Goal: Task Accomplishment & Management: Manage account settings

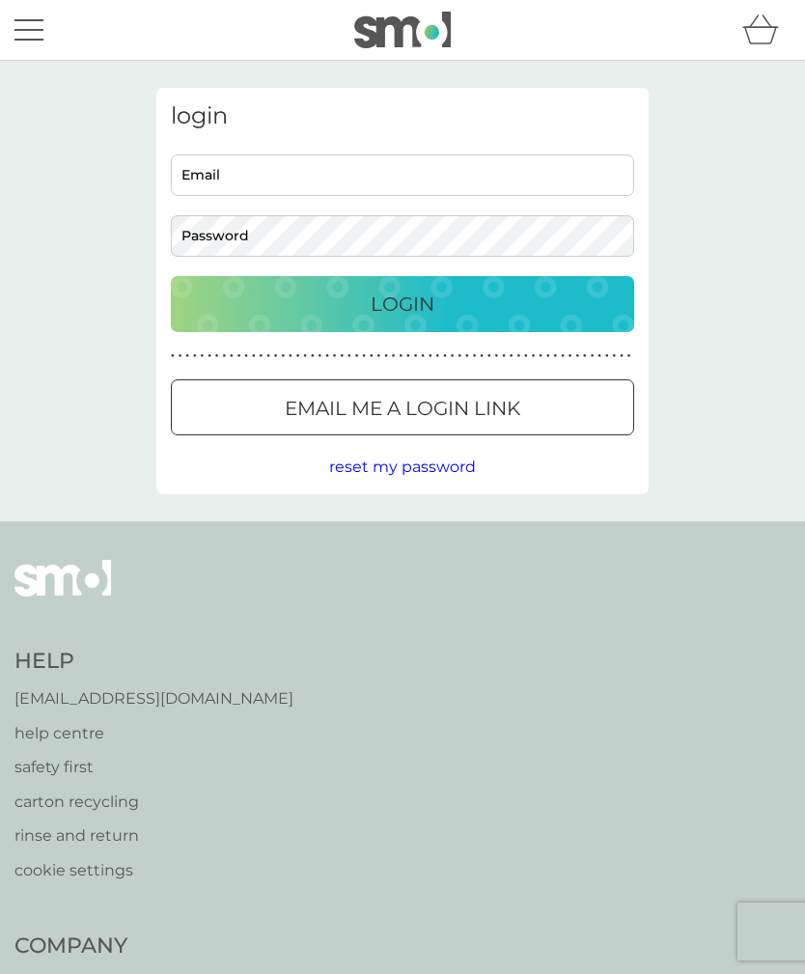
click at [203, 165] on input "Email" at bounding box center [402, 174] width 463 height 41
type input "elizabeth@reeve.net"
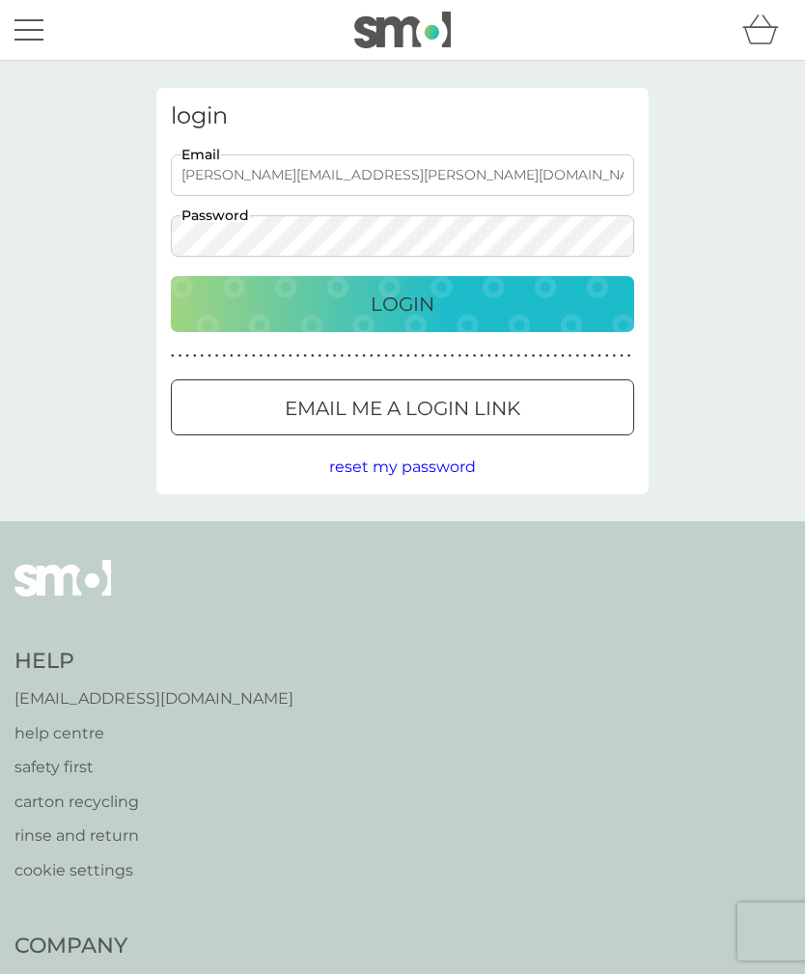
click at [308, 305] on div "Login" at bounding box center [402, 304] width 425 height 31
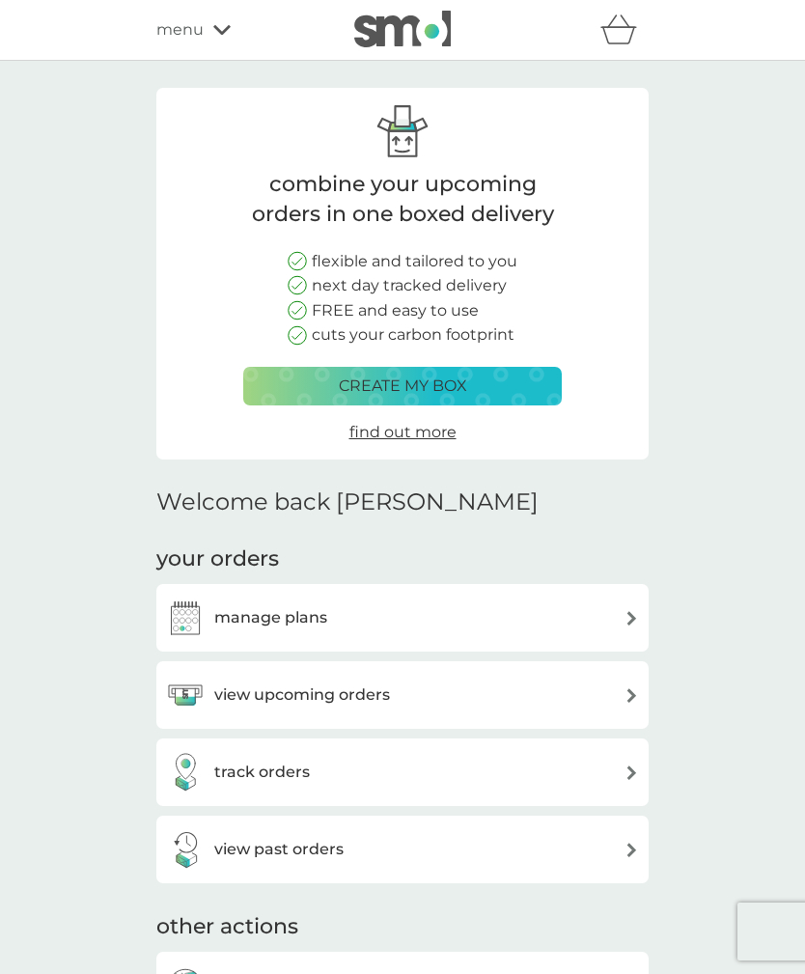
click at [235, 607] on h3 "manage plans" at bounding box center [270, 617] width 113 height 25
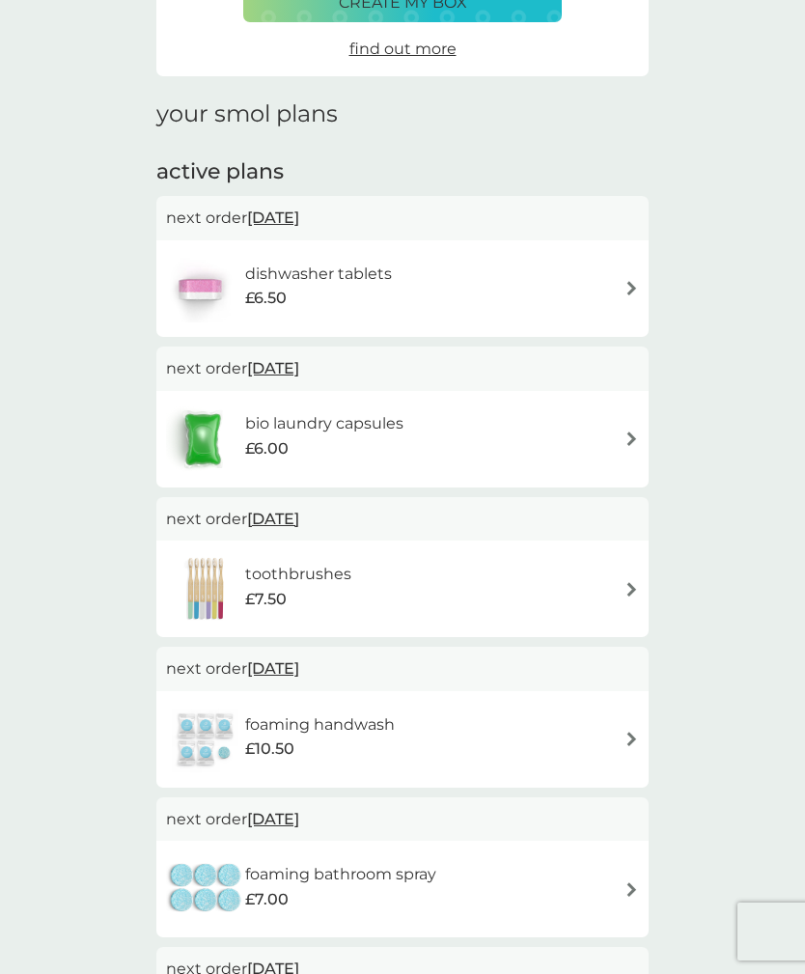
scroll to position [186, 0]
click at [344, 412] on h6 "bio laundry capsules" at bounding box center [324, 424] width 158 height 25
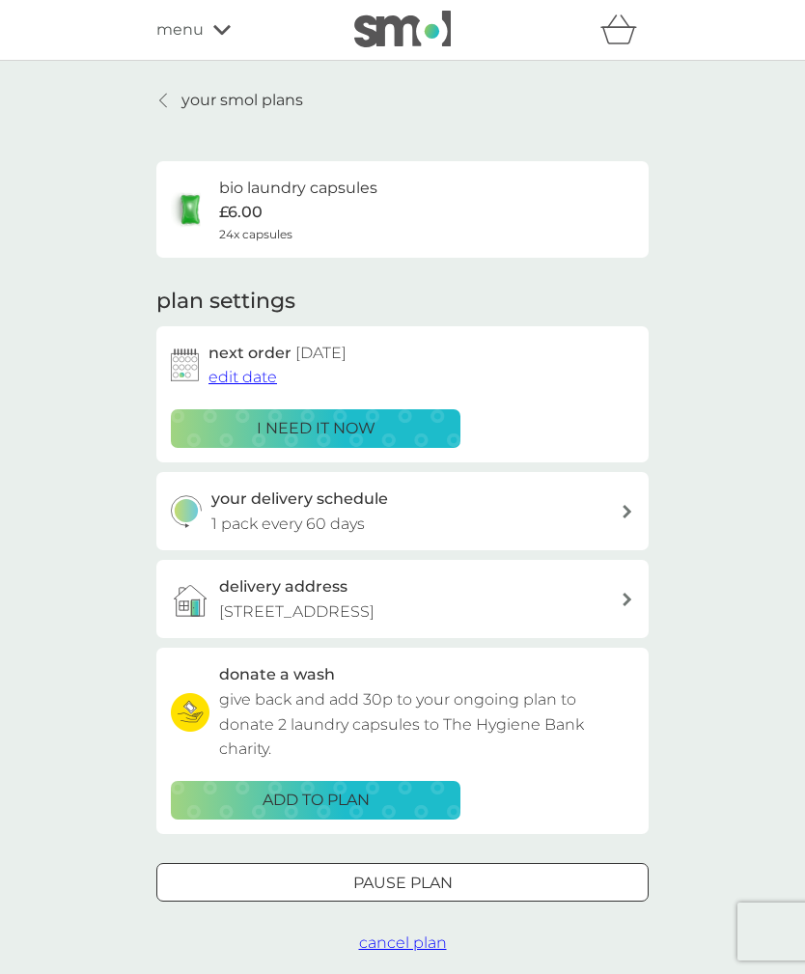
click at [234, 378] on span "edit date" at bounding box center [242, 377] width 69 height 18
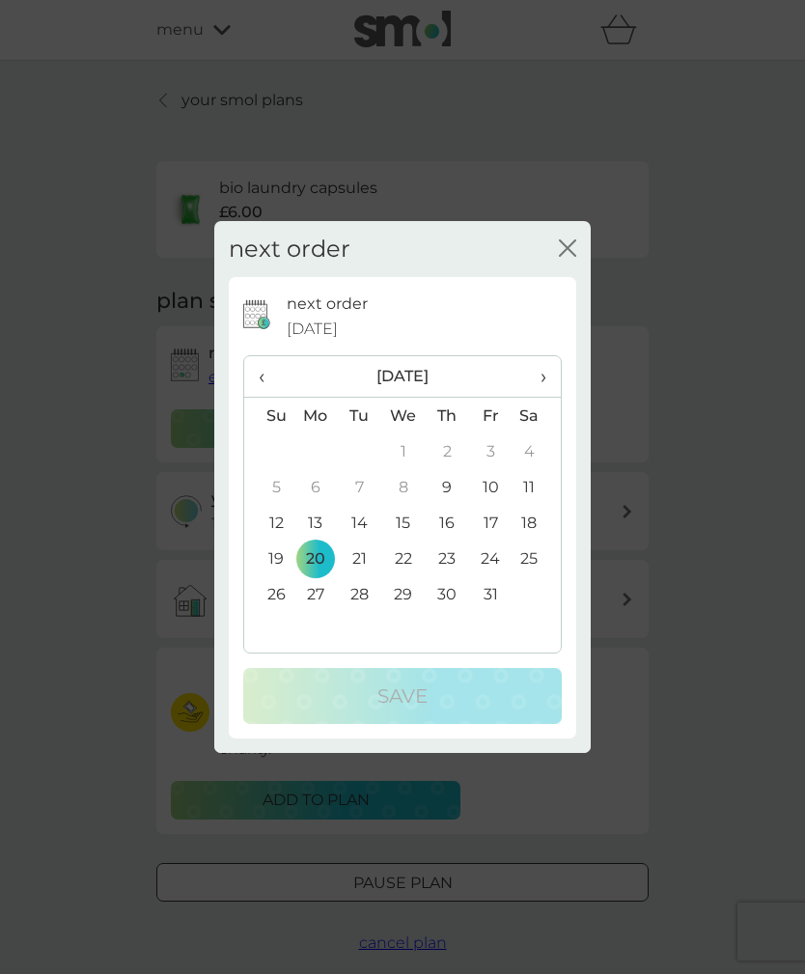
click at [487, 482] on td "10" at bounding box center [490, 487] width 43 height 36
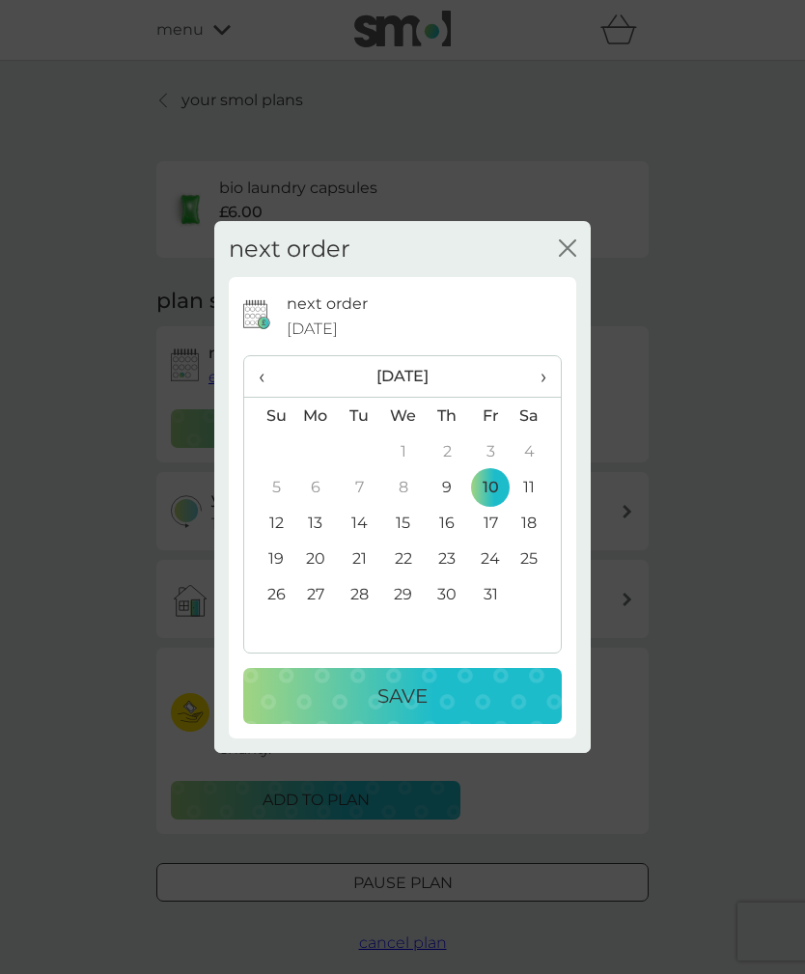
click at [390, 689] on p "Save" at bounding box center [402, 695] width 50 height 31
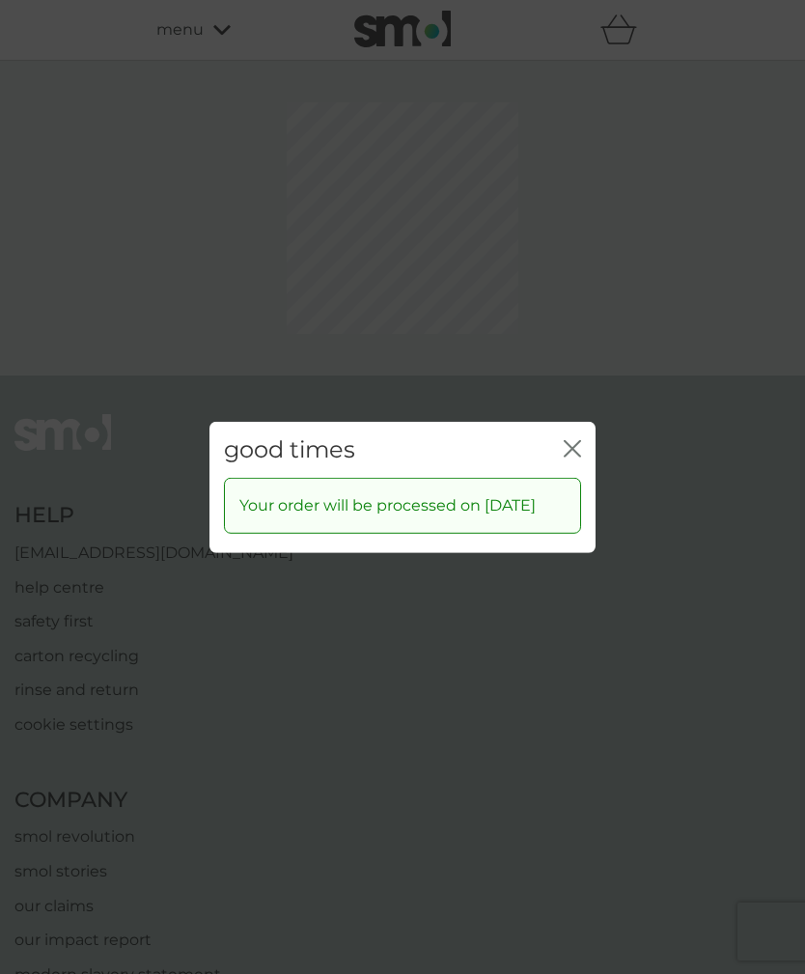
click at [564, 359] on div "good times close Your order will be processed on [DATE]" at bounding box center [402, 487] width 805 height 974
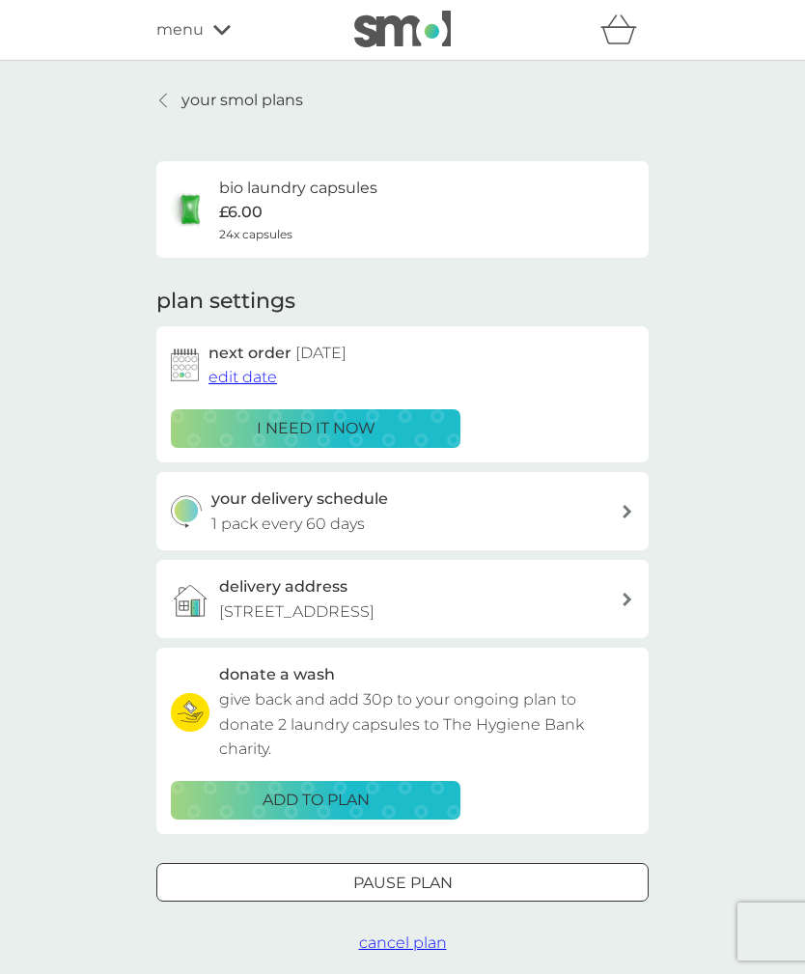
click at [68, 135] on div "your smol plans bio laundry capsules £6.00 24x capsules plan settings next orde…" at bounding box center [402, 521] width 805 height 921
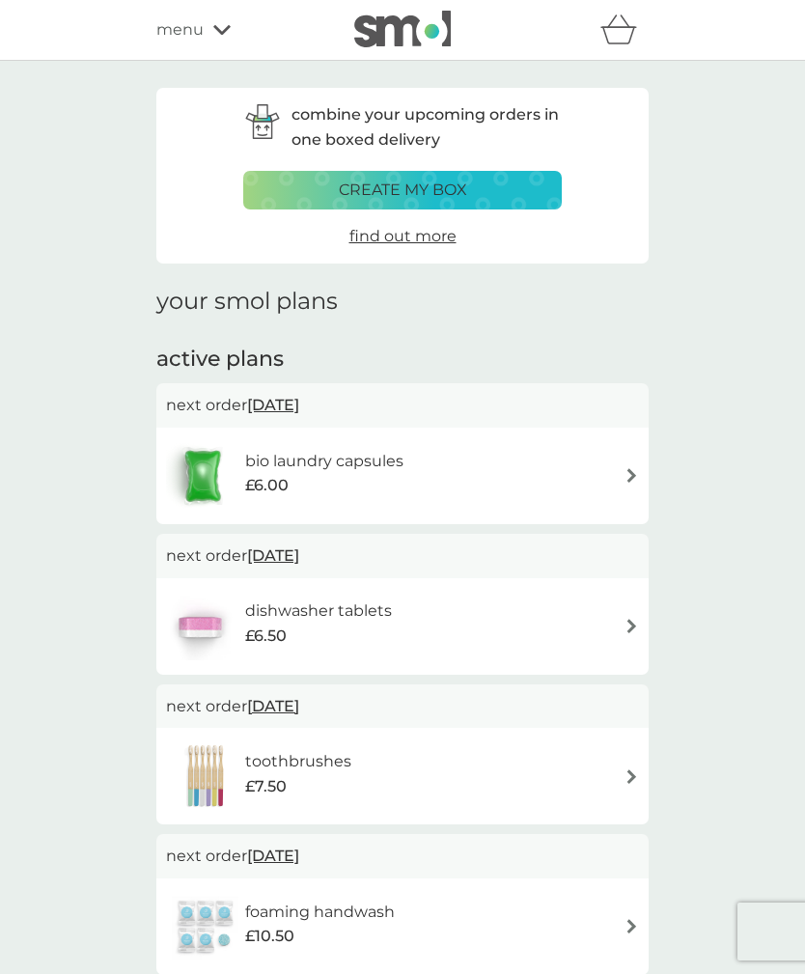
scroll to position [186, 0]
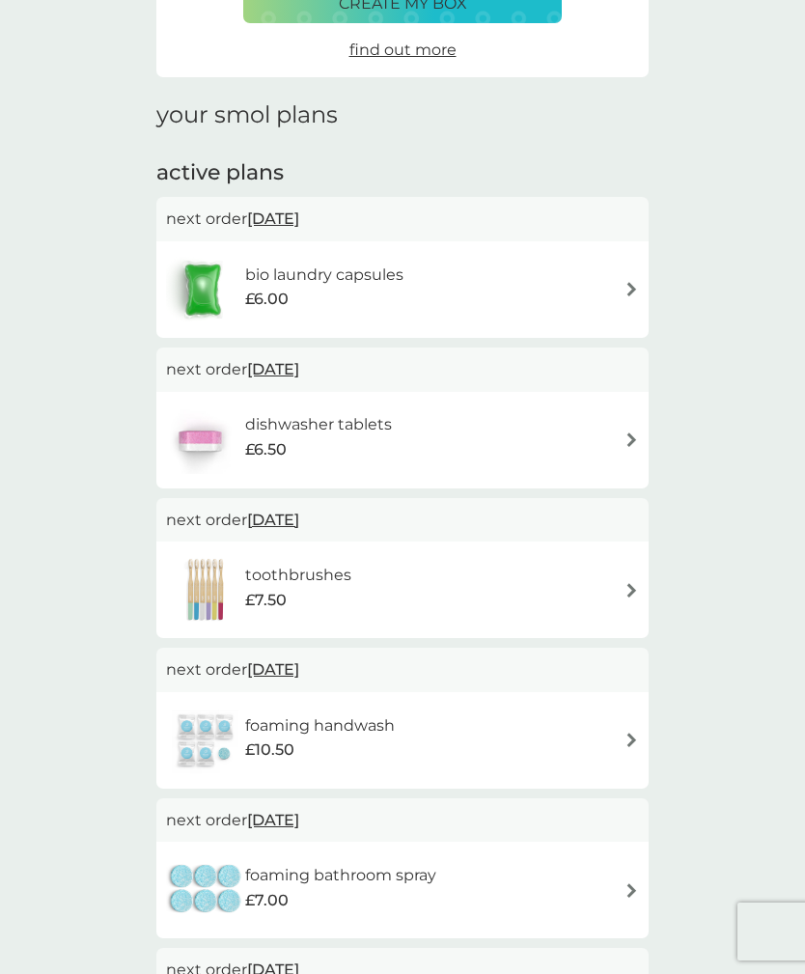
click at [292, 412] on h6 "dishwasher tablets" at bounding box center [318, 424] width 147 height 25
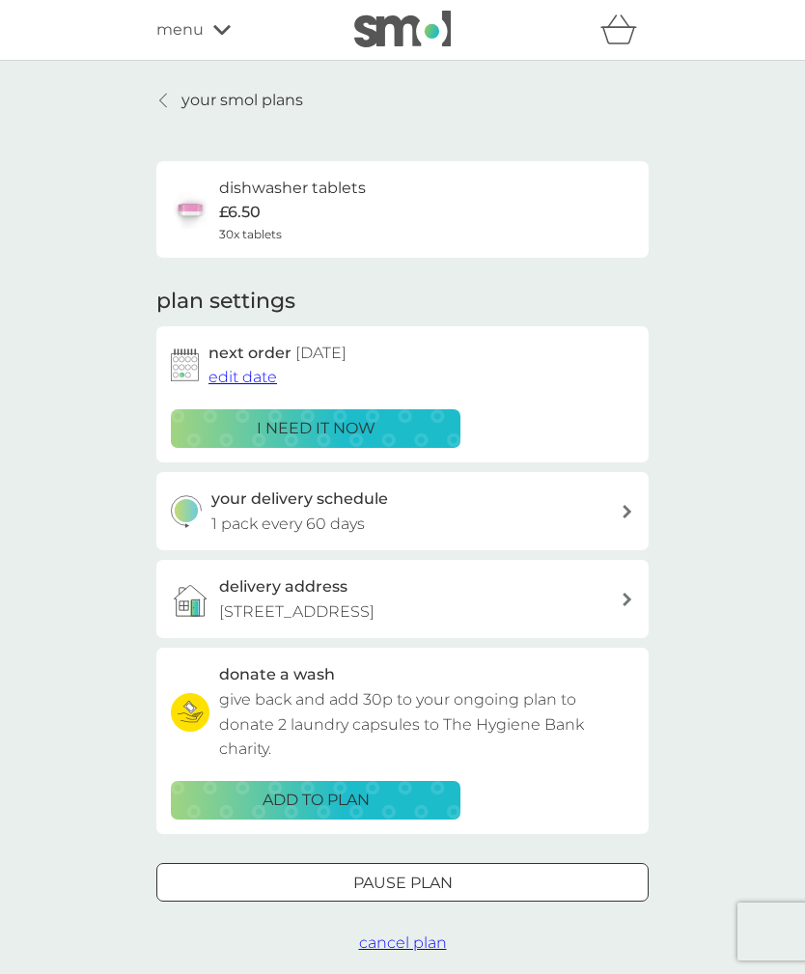
click at [233, 369] on span "edit date" at bounding box center [242, 377] width 69 height 18
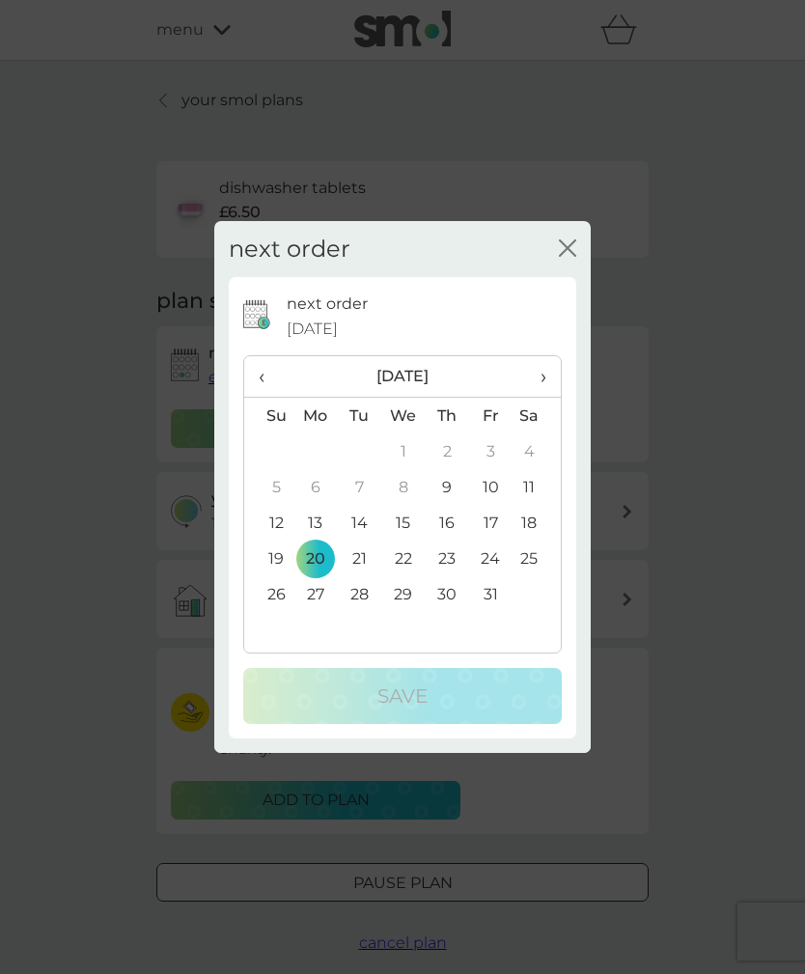
click at [488, 481] on td "10" at bounding box center [490, 487] width 43 height 36
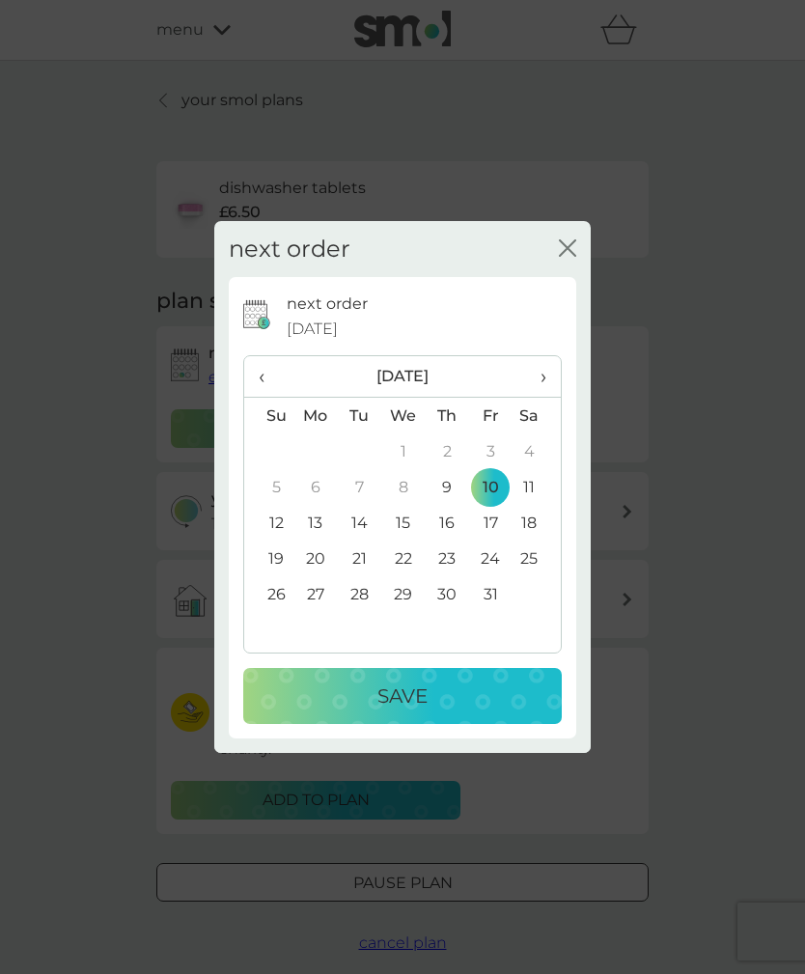
click at [374, 685] on div "Save" at bounding box center [402, 695] width 280 height 31
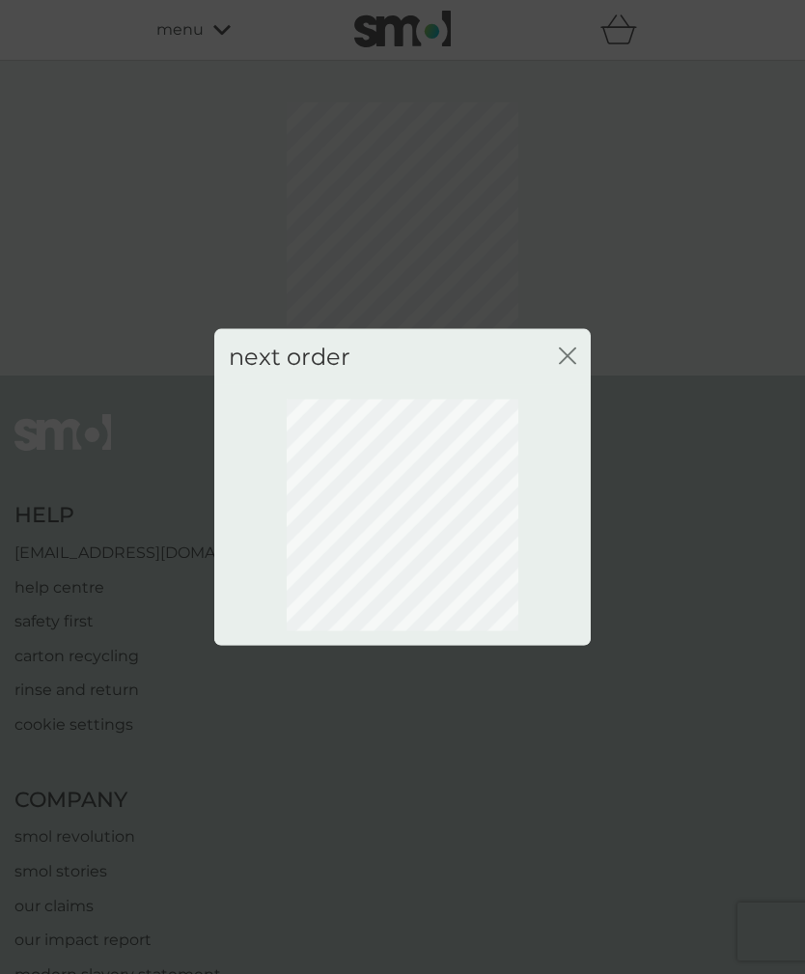
click at [563, 359] on icon "close" at bounding box center [567, 354] width 17 height 17
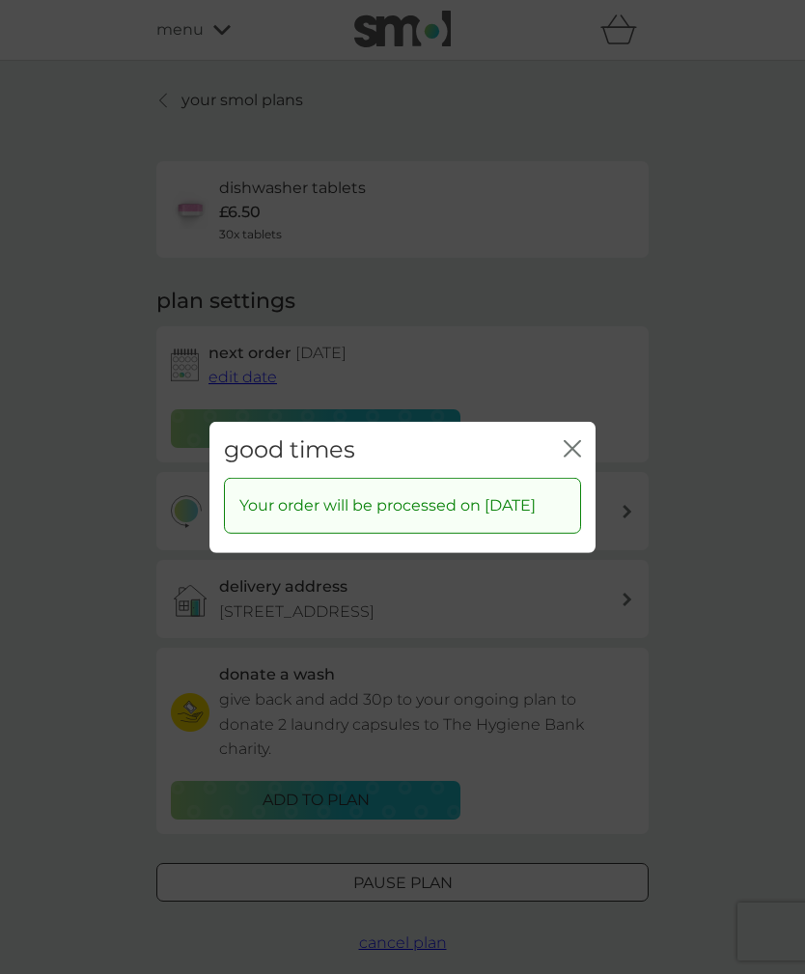
click at [579, 439] on icon "close" at bounding box center [572, 447] width 17 height 17
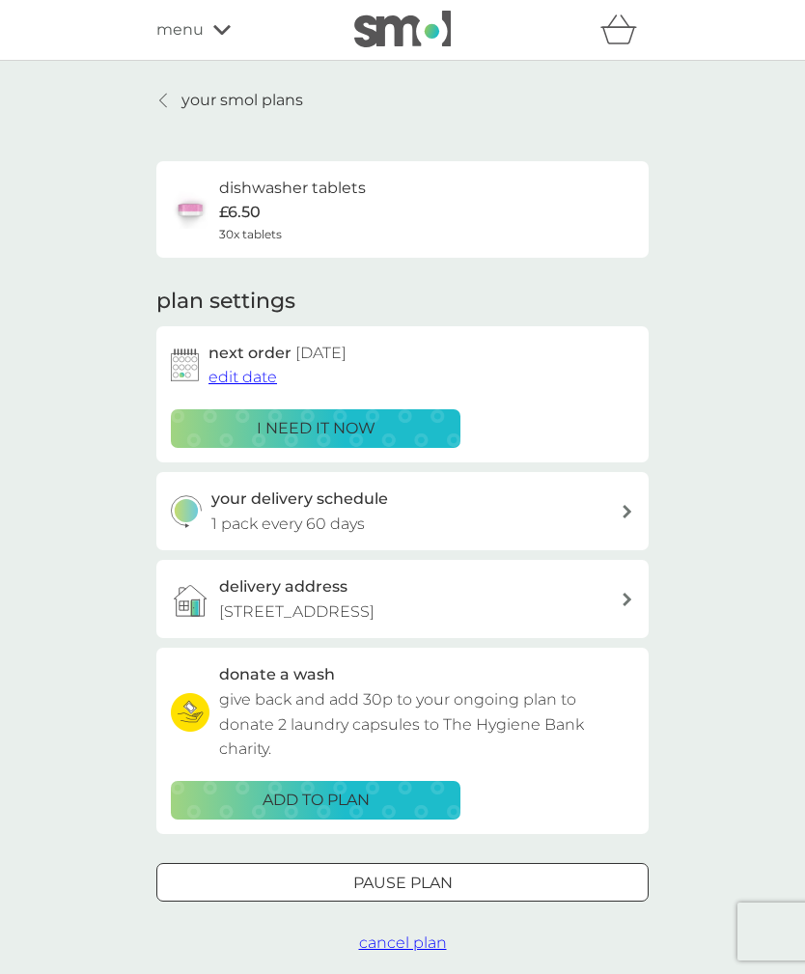
click at [193, 105] on p "your smol plans" at bounding box center [242, 100] width 122 height 25
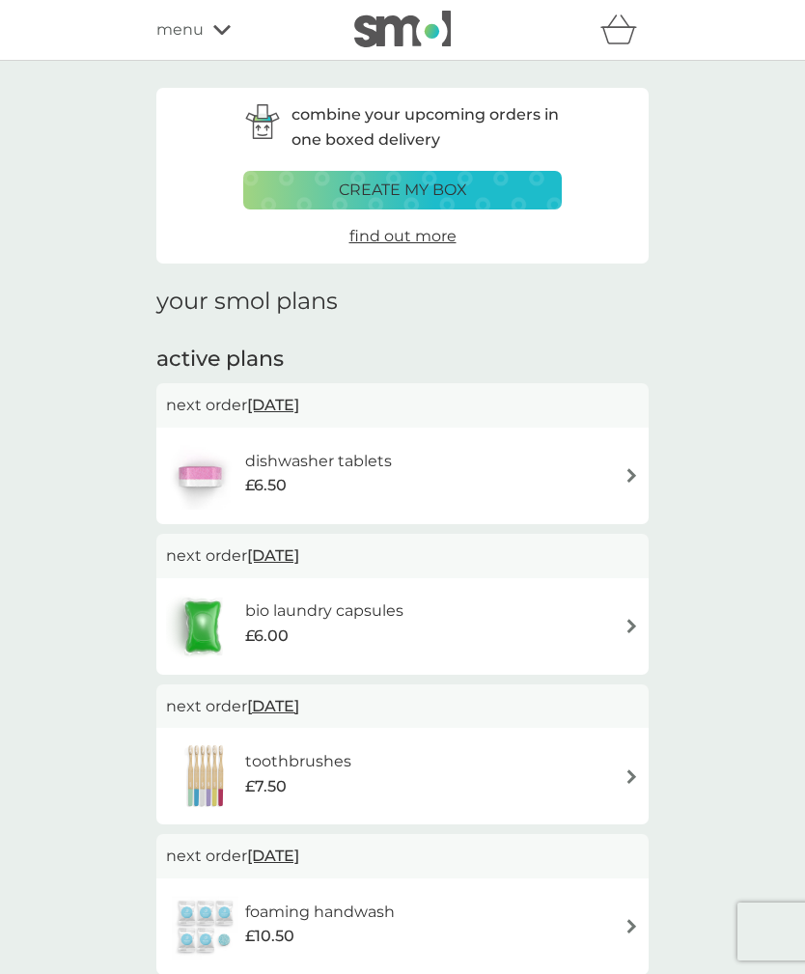
click at [189, 40] on span "menu" at bounding box center [179, 29] width 47 height 25
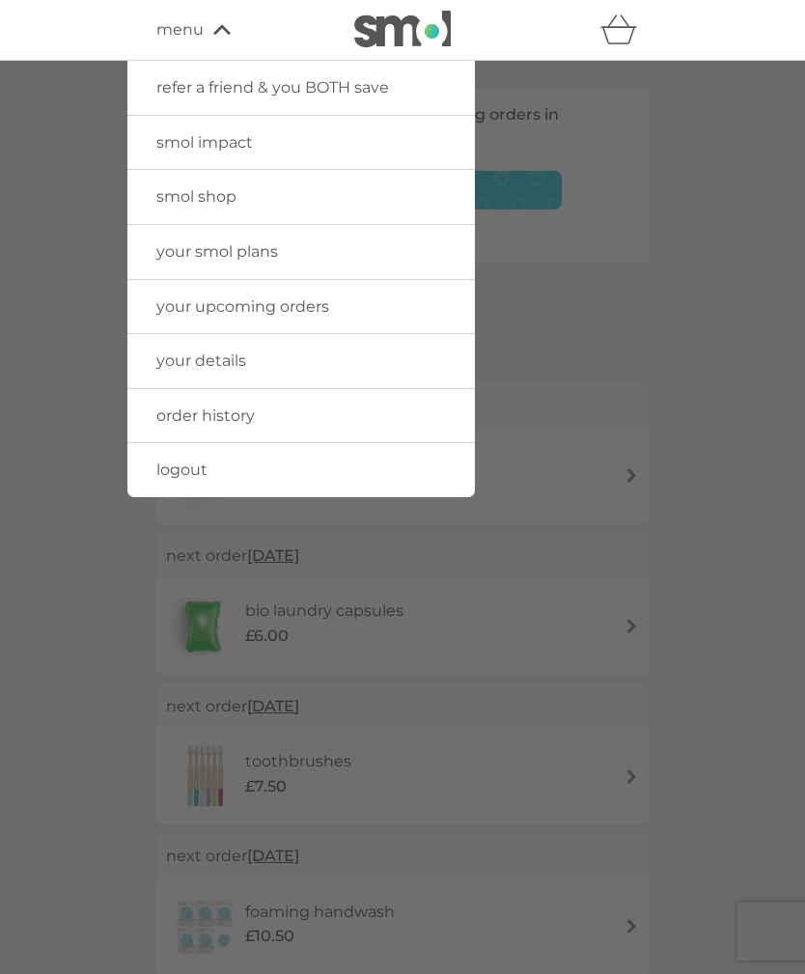
click at [187, 206] on span "smol shop" at bounding box center [196, 196] width 80 height 18
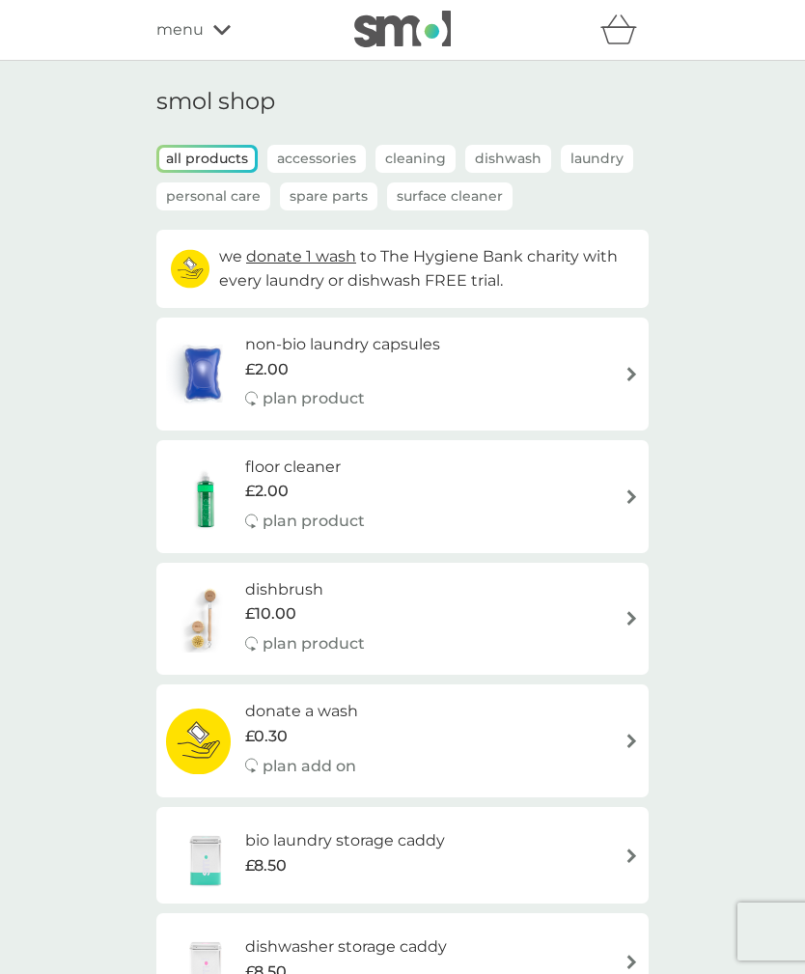
click at [402, 161] on p "Cleaning" at bounding box center [415, 159] width 80 height 28
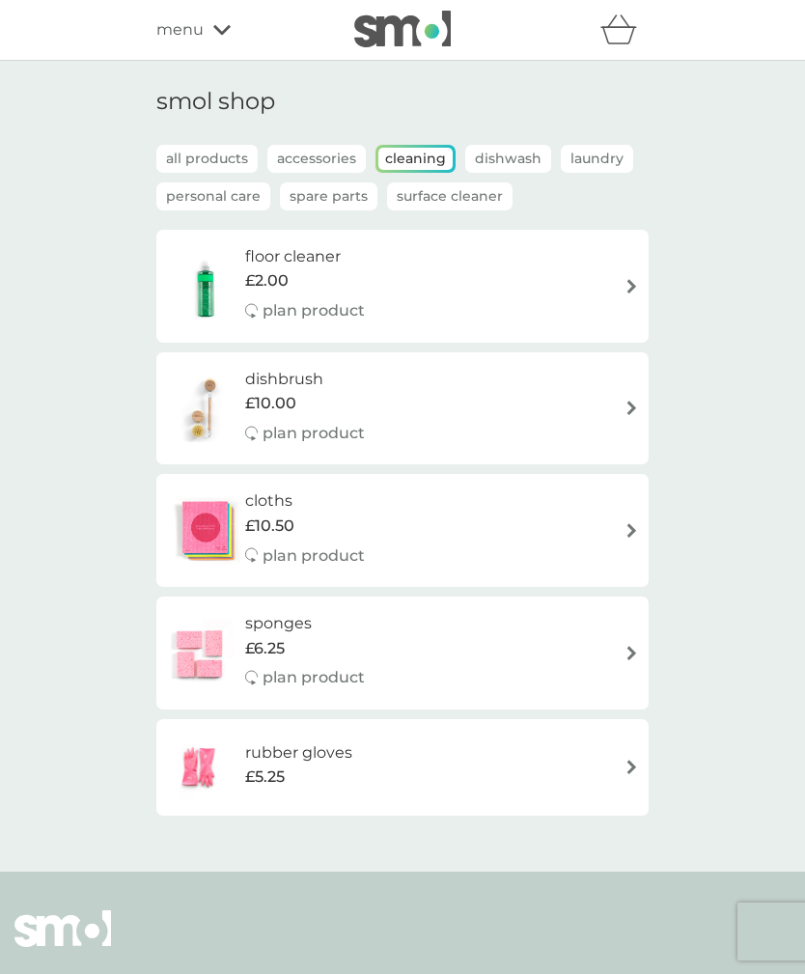
click at [203, 40] on span "menu" at bounding box center [179, 29] width 47 height 25
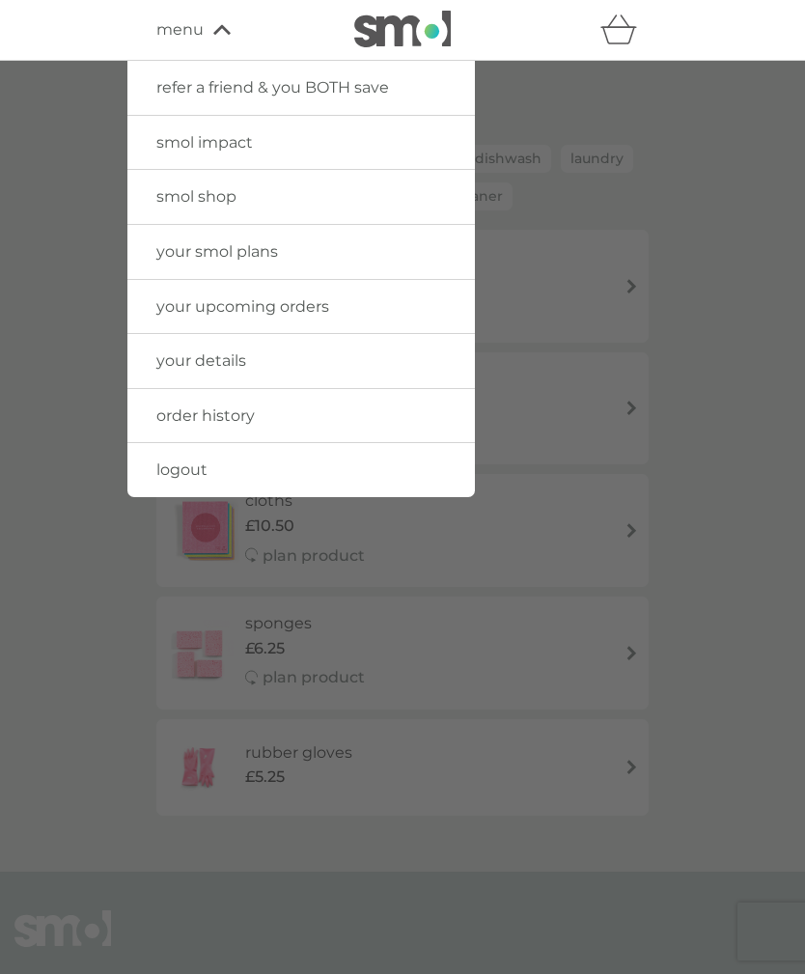
click at [171, 187] on span "smol shop" at bounding box center [196, 196] width 80 height 18
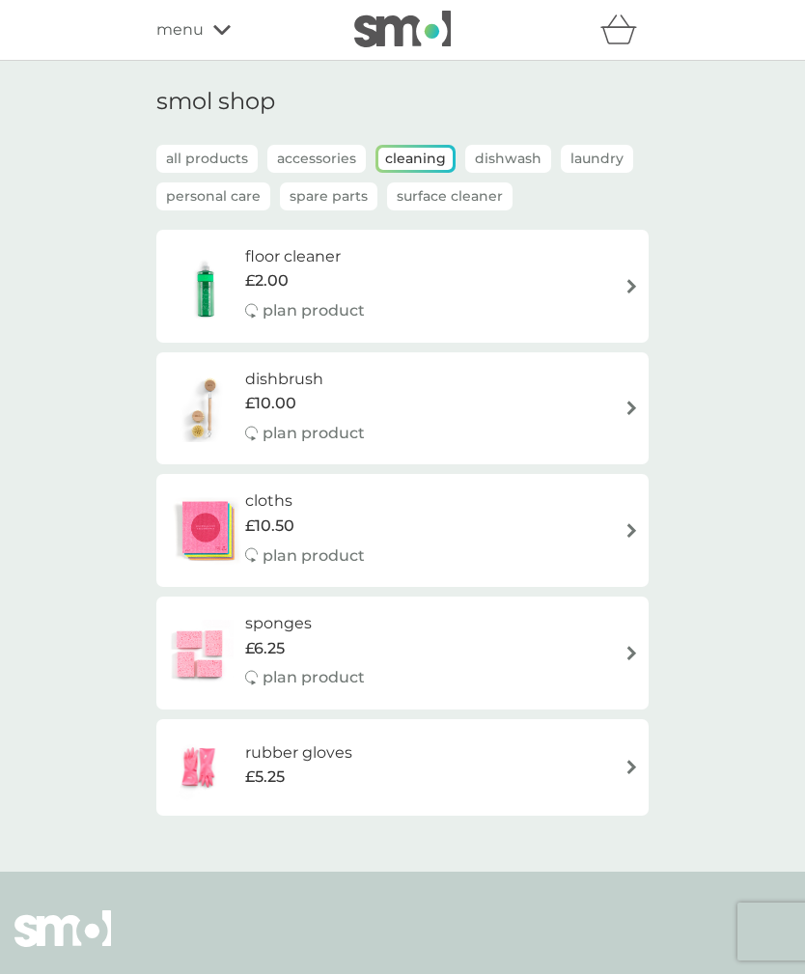
click at [178, 153] on p "all products" at bounding box center [206, 159] width 101 height 28
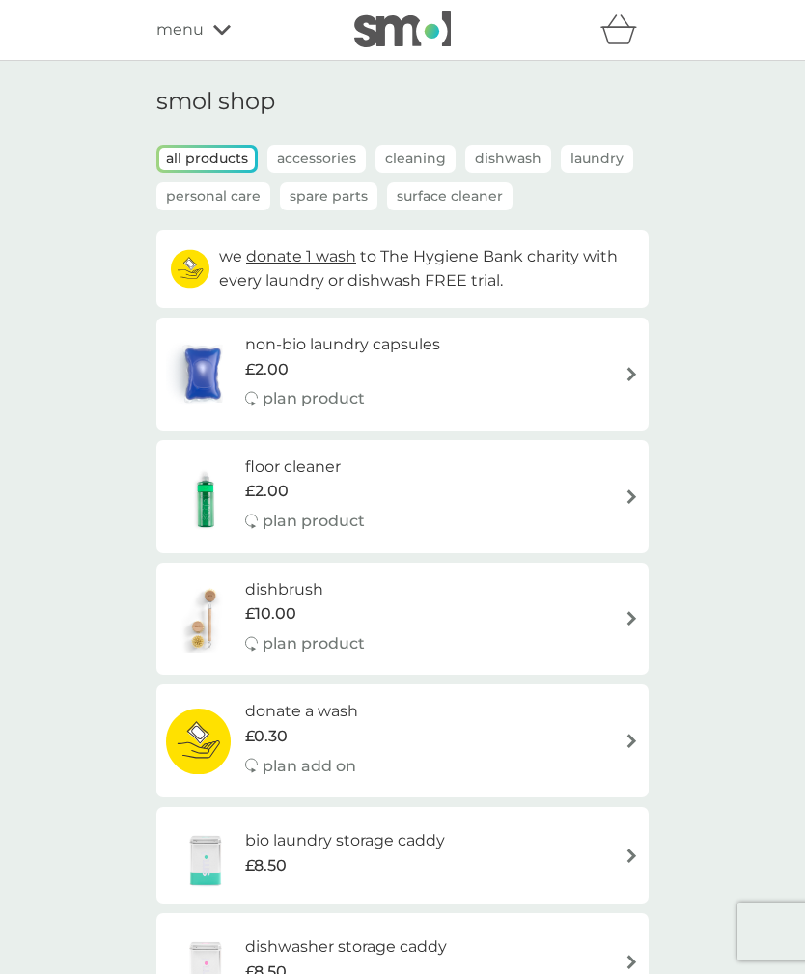
click at [198, 30] on span "menu" at bounding box center [179, 29] width 47 height 25
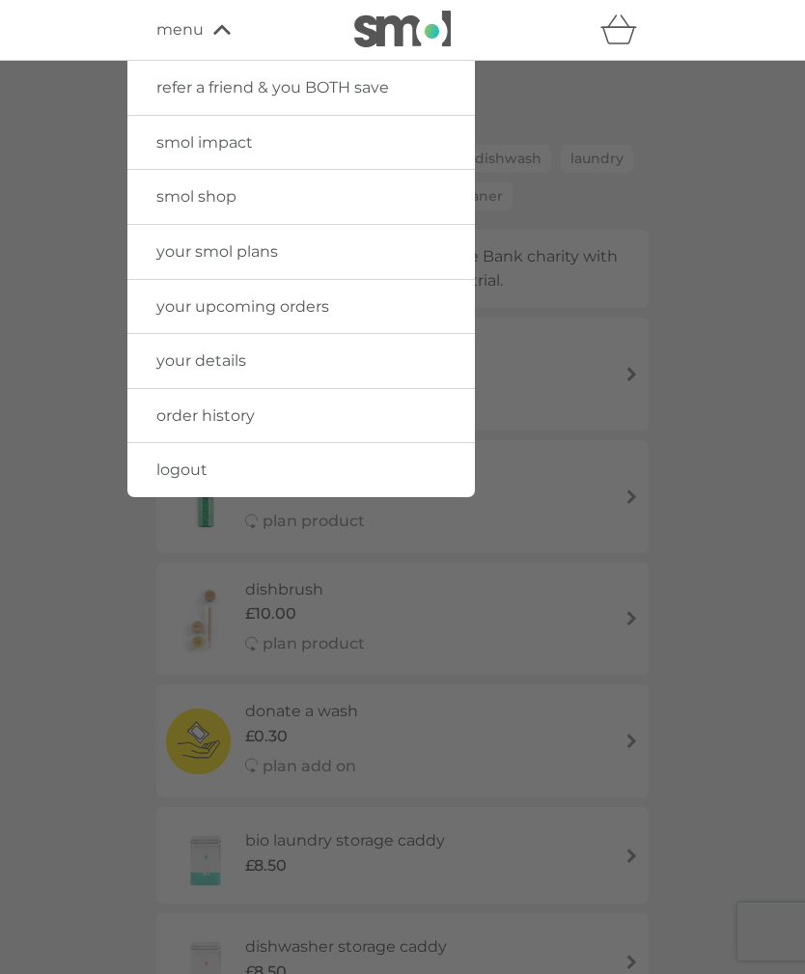
click at [168, 413] on span "order history" at bounding box center [205, 415] width 98 height 18
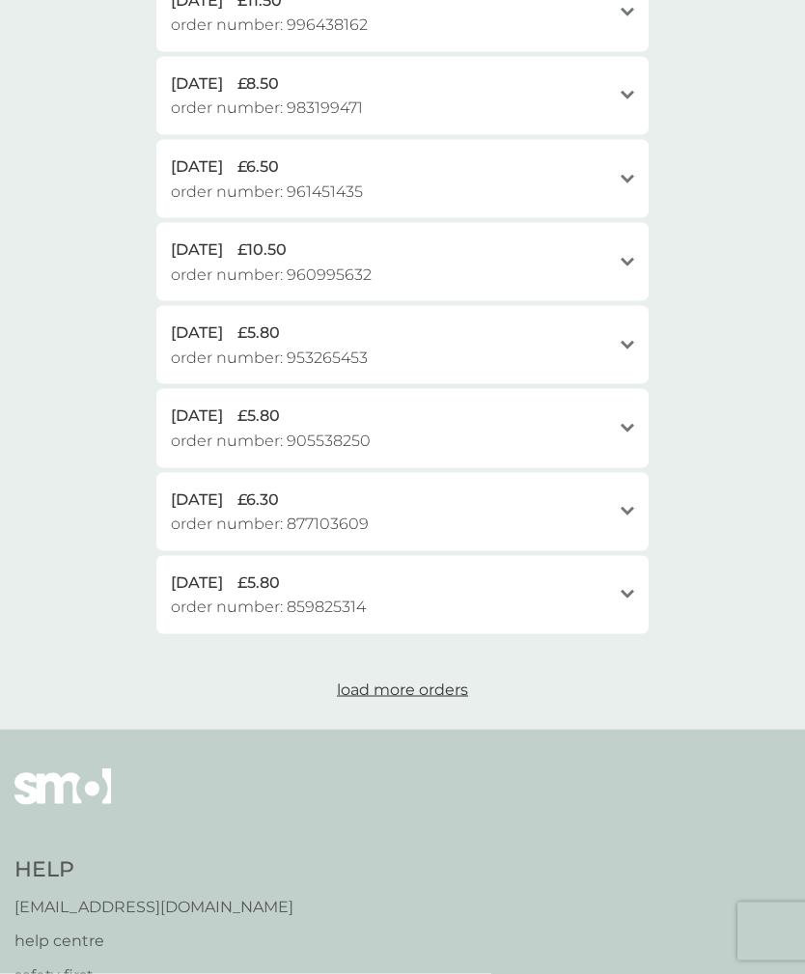
scroll to position [678, 0]
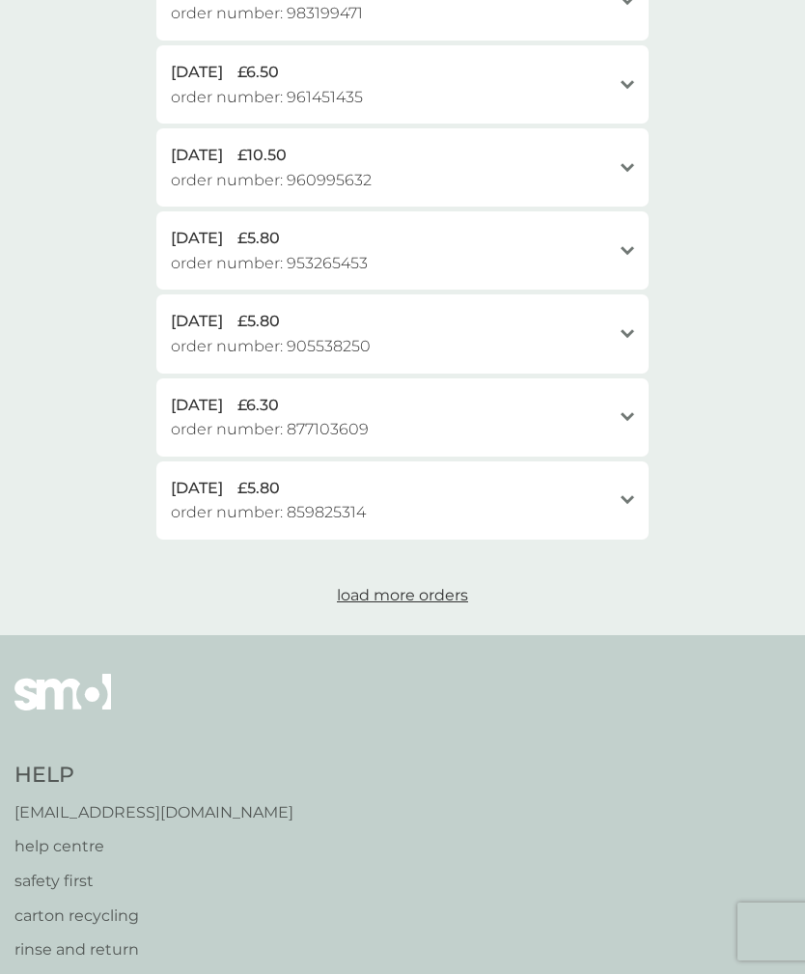
click at [181, 500] on span "order number: 859825314" at bounding box center [268, 512] width 195 height 25
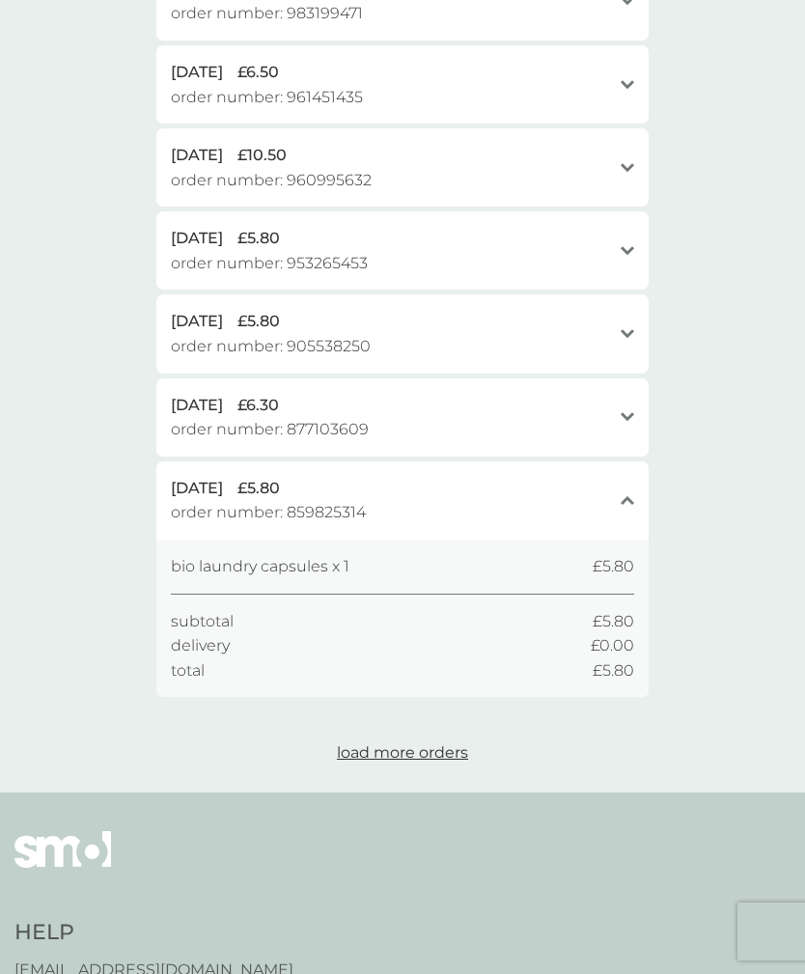
click at [190, 398] on span "[DATE]" at bounding box center [197, 405] width 52 height 25
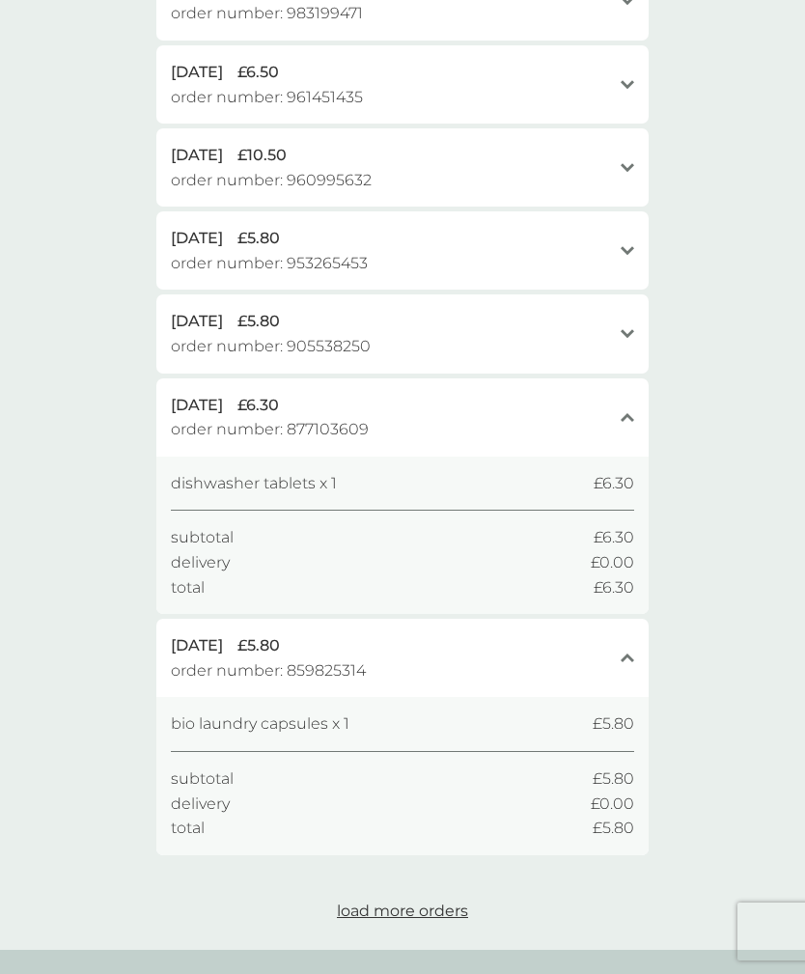
click at [196, 312] on span "[DATE]" at bounding box center [197, 321] width 52 height 25
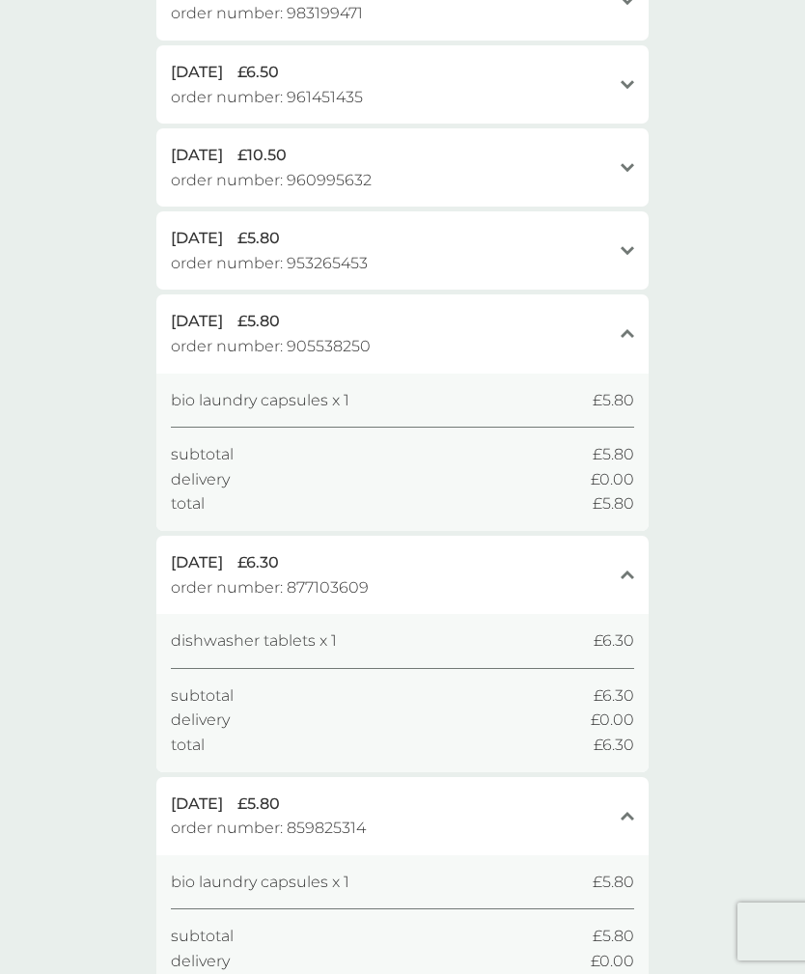
click at [191, 251] on span "order number: 953265453" at bounding box center [269, 263] width 197 height 25
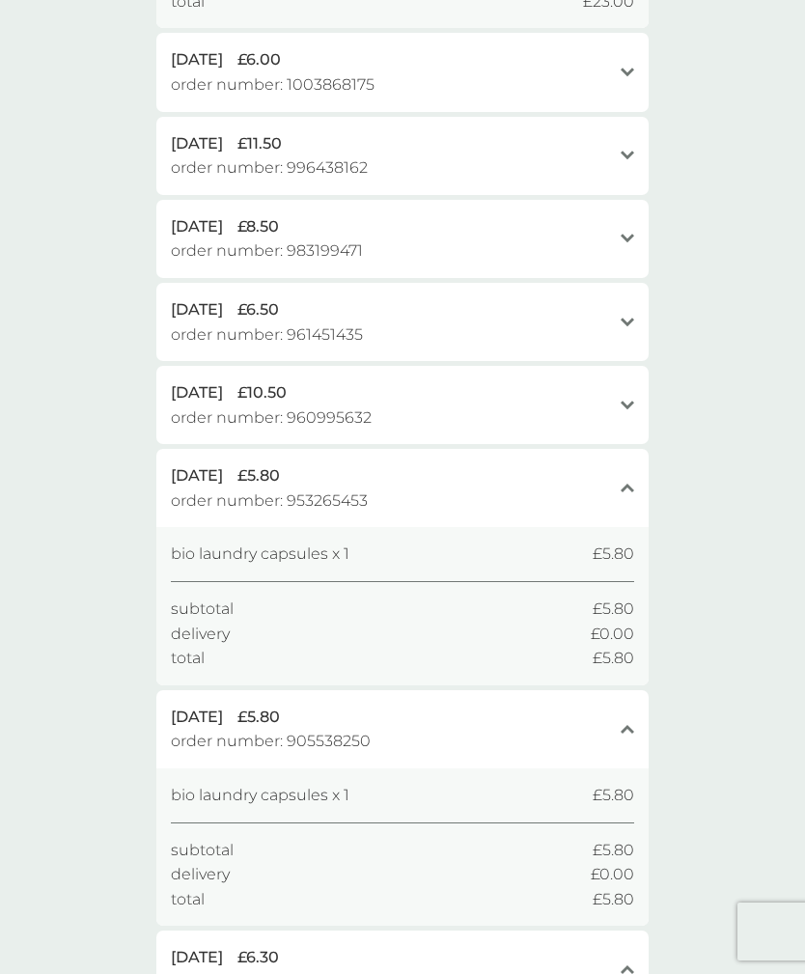
scroll to position [409, 0]
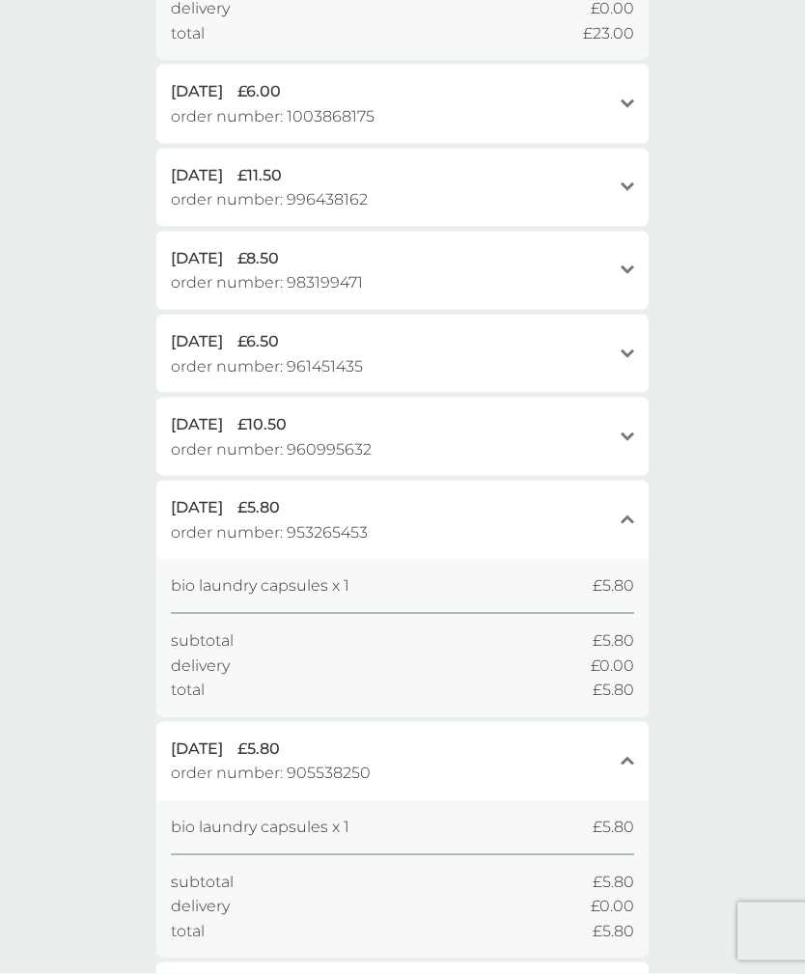
click at [183, 416] on span "[DATE]" at bounding box center [197, 424] width 52 height 25
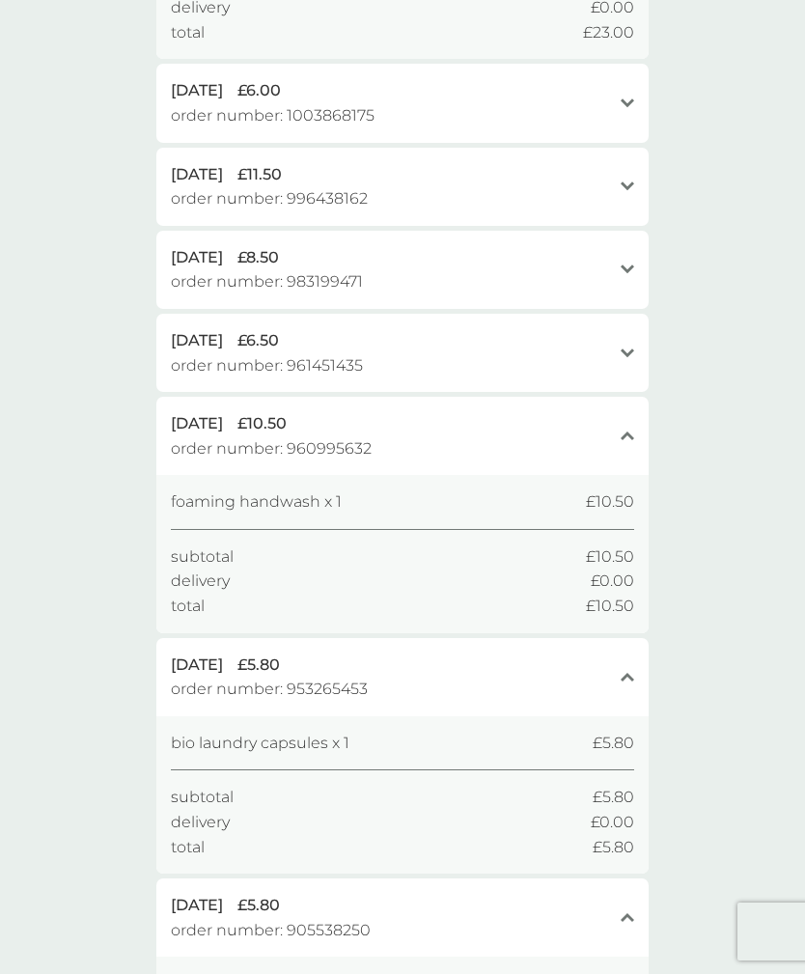
click at [202, 353] on span "order number: 961451435" at bounding box center [267, 365] width 192 height 25
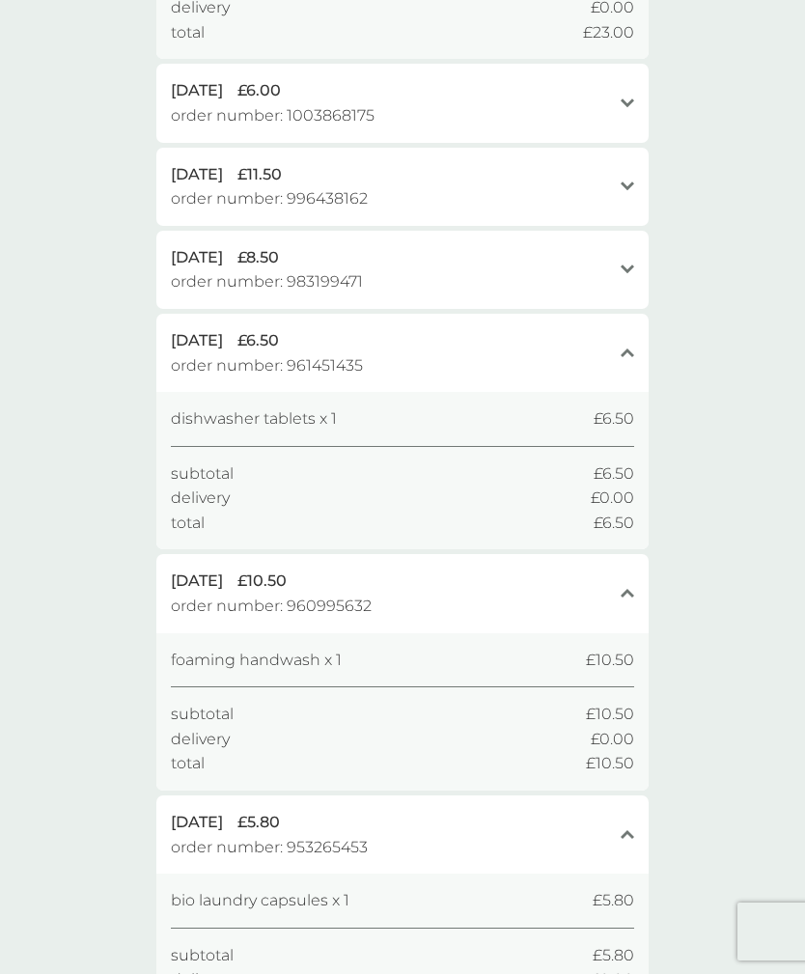
click at [187, 269] on span "order number: 983199471" at bounding box center [267, 281] width 192 height 25
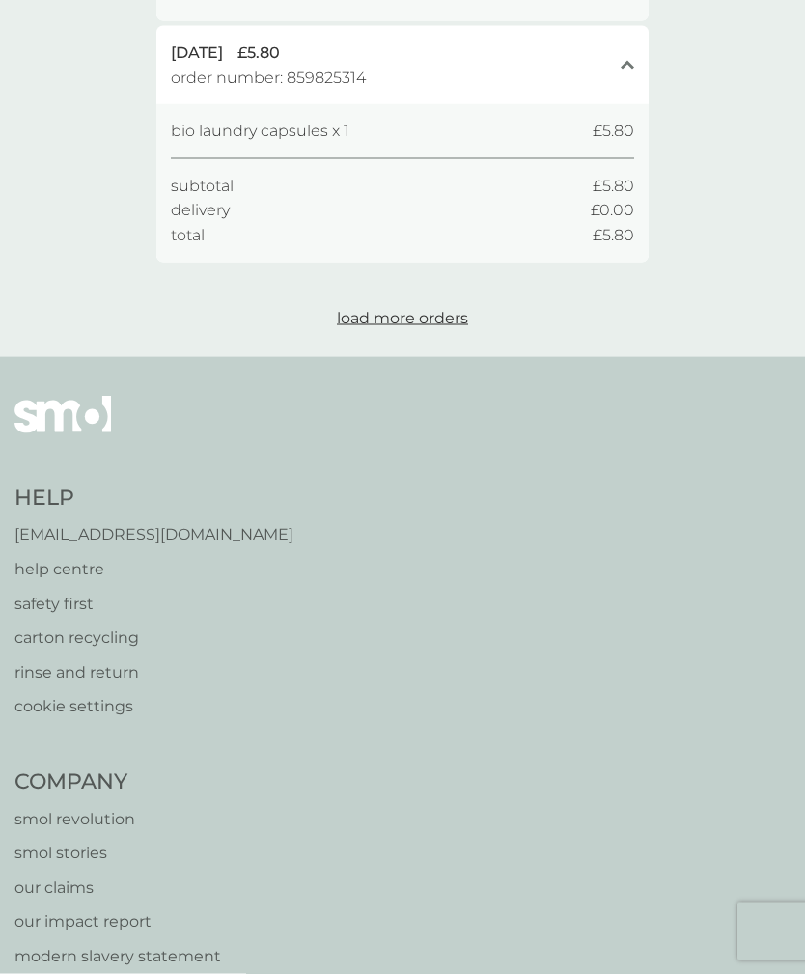
scroll to position [2120, 0]
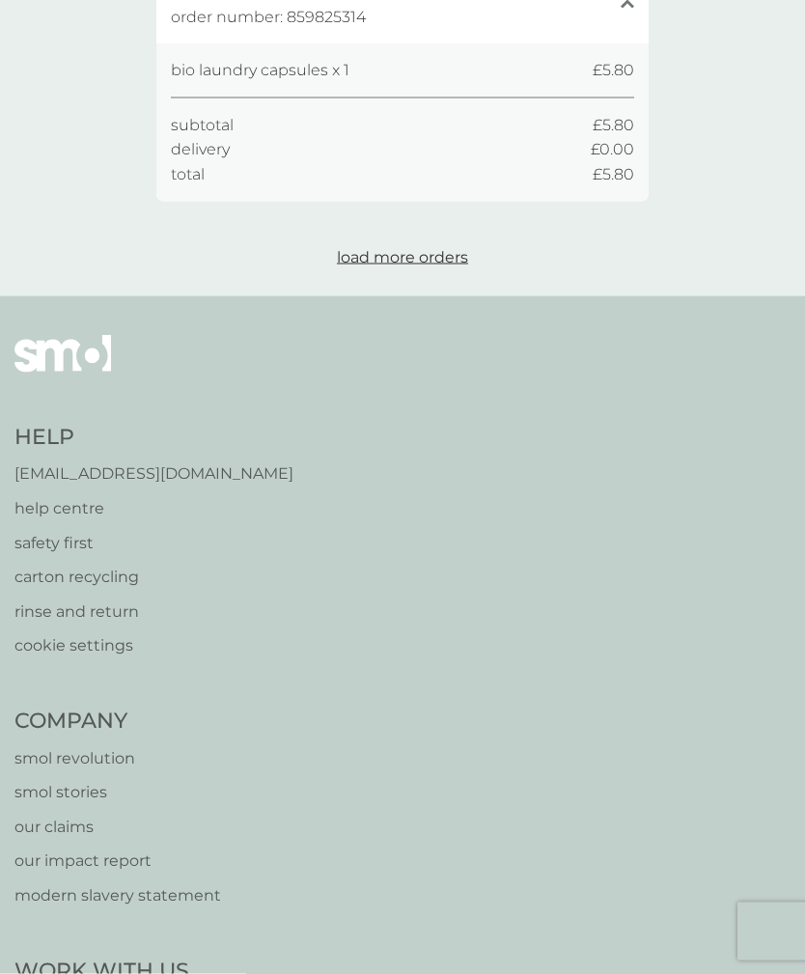
click at [370, 248] on span "load more orders" at bounding box center [402, 257] width 131 height 18
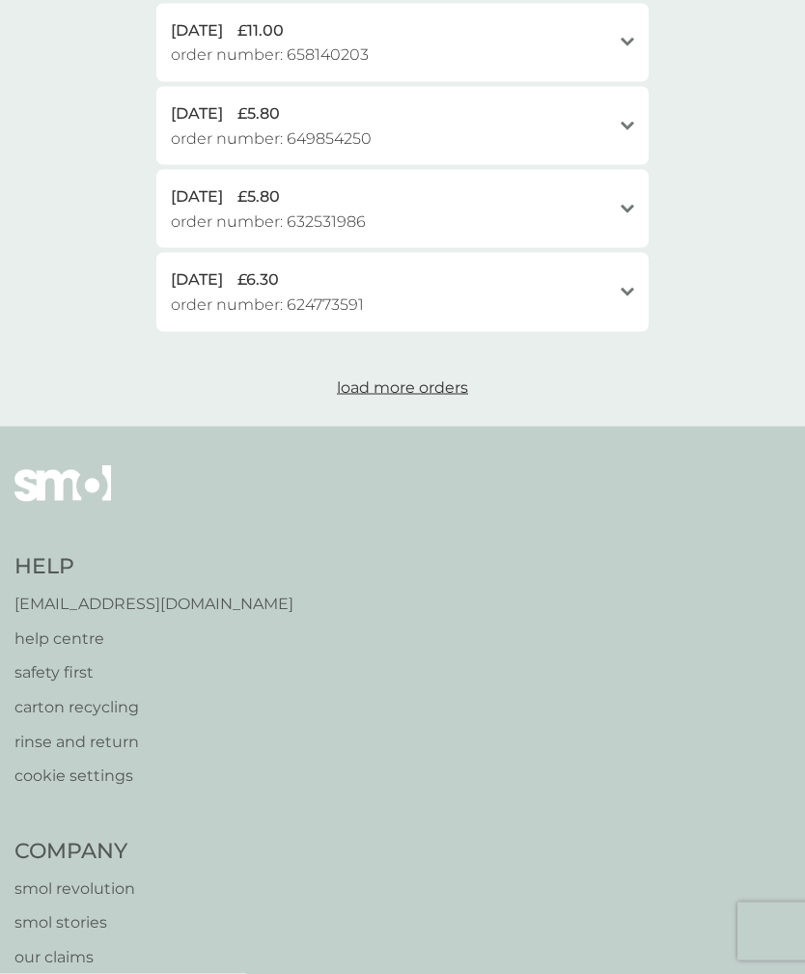
click at [375, 378] on span "load more orders" at bounding box center [402, 387] width 131 height 18
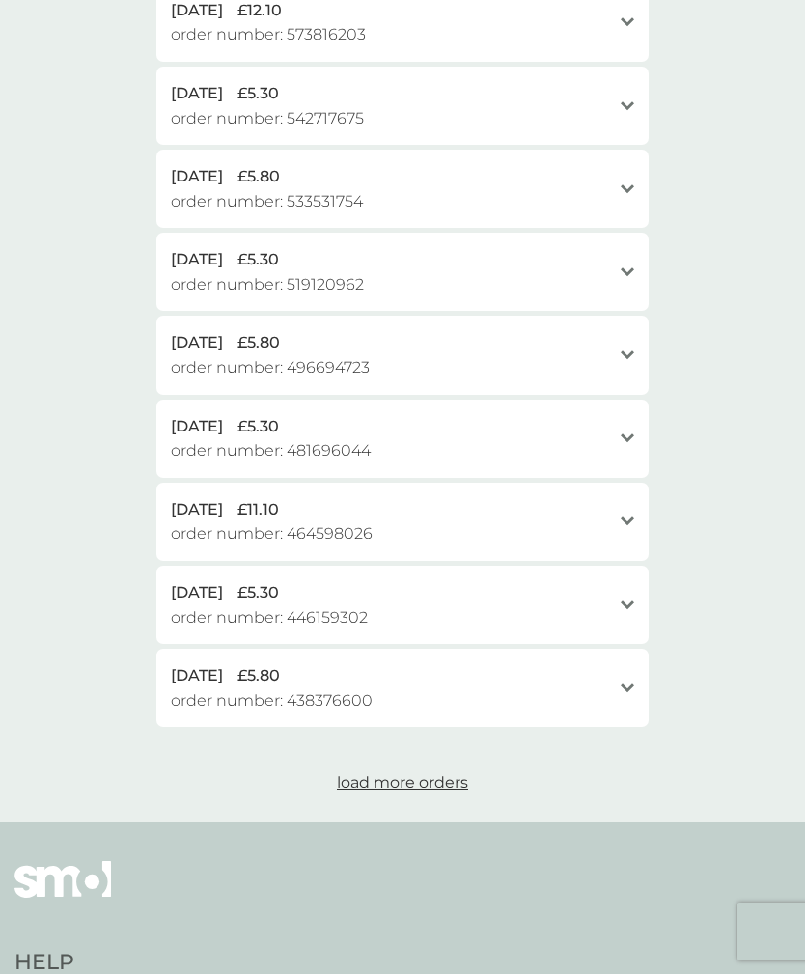
scroll to position [3368, 0]
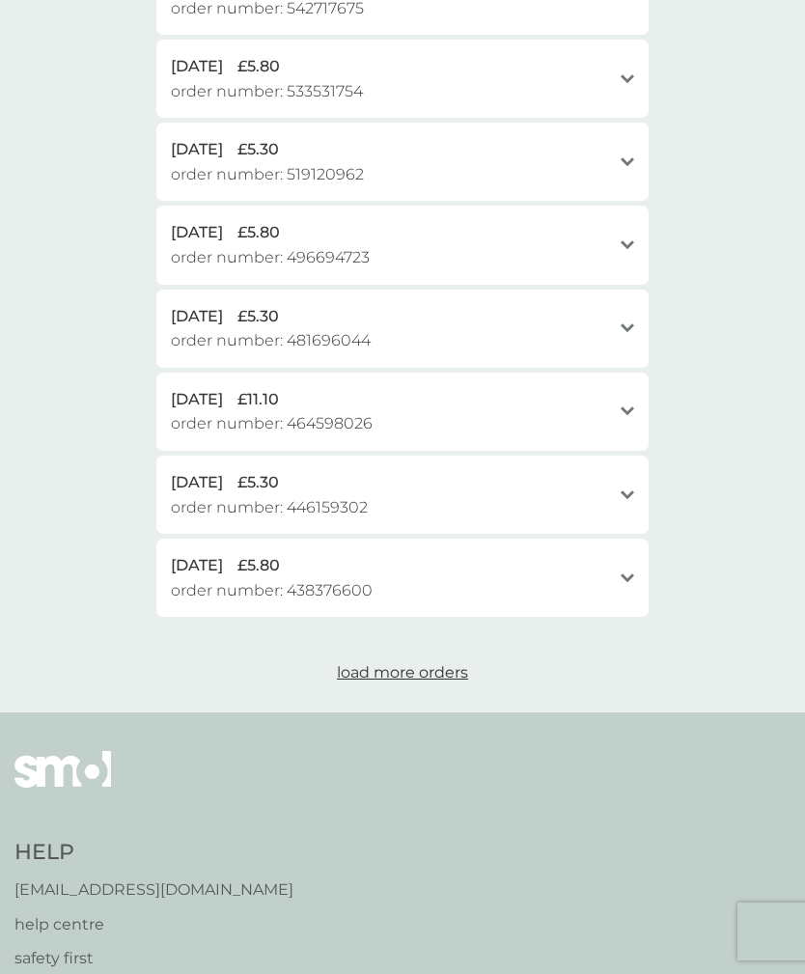
click at [197, 578] on span "order number: 438376600" at bounding box center [272, 590] width 202 height 25
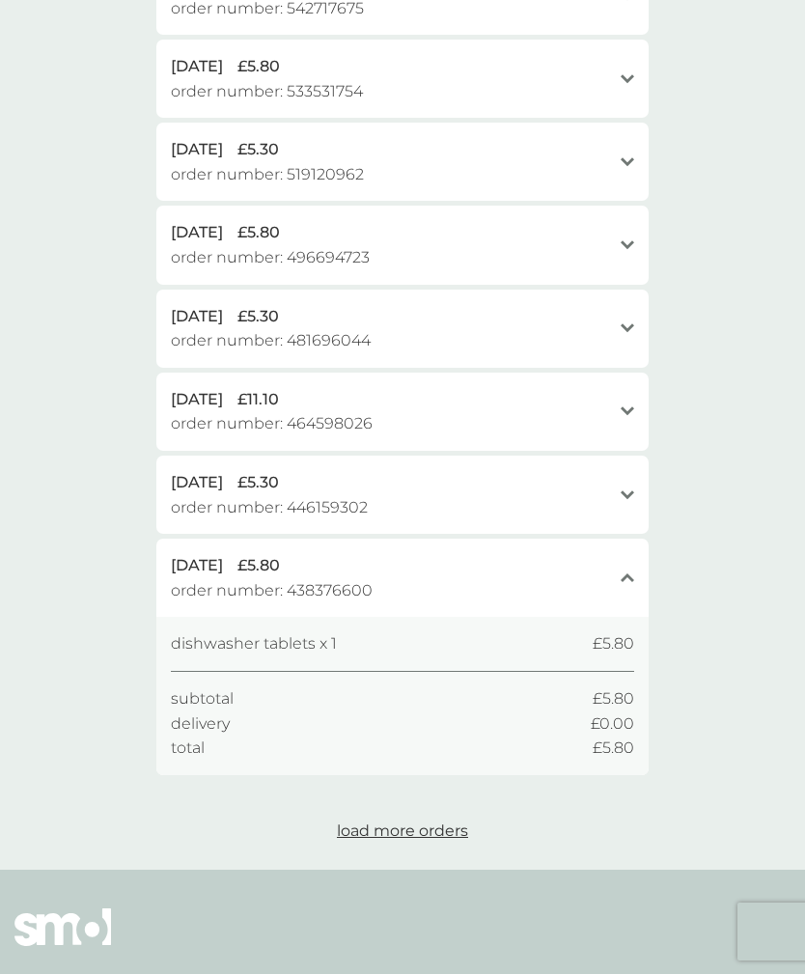
click at [205, 470] on span "[DATE]" at bounding box center [197, 482] width 52 height 25
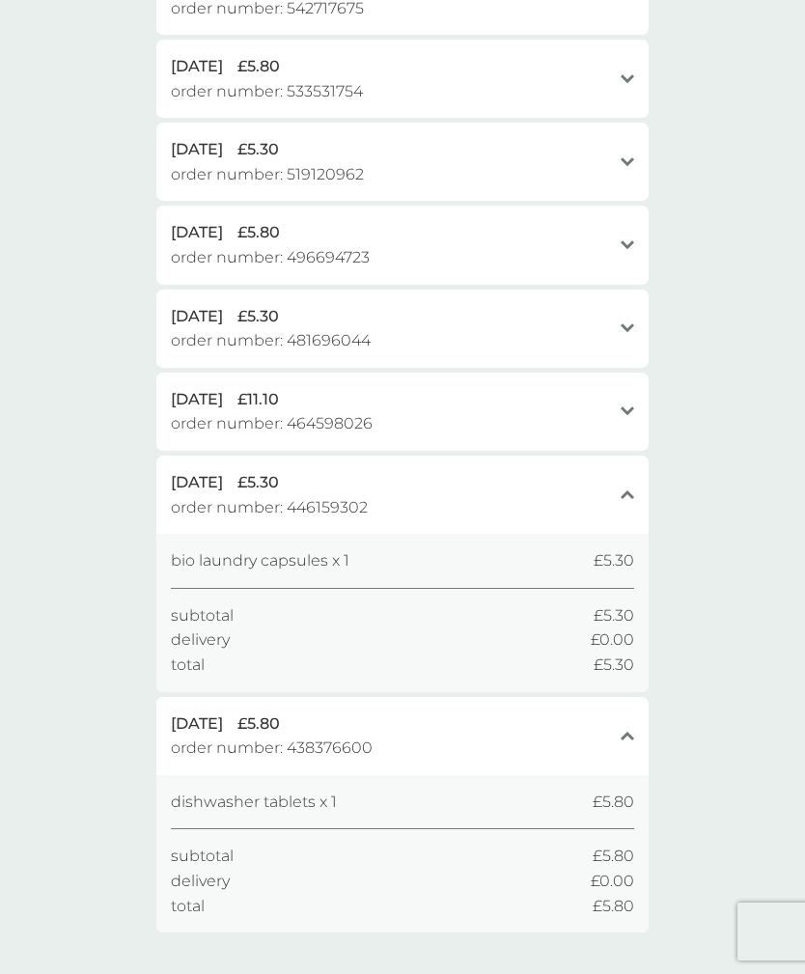
click at [191, 411] on span "order number: 464598026" at bounding box center [272, 423] width 202 height 25
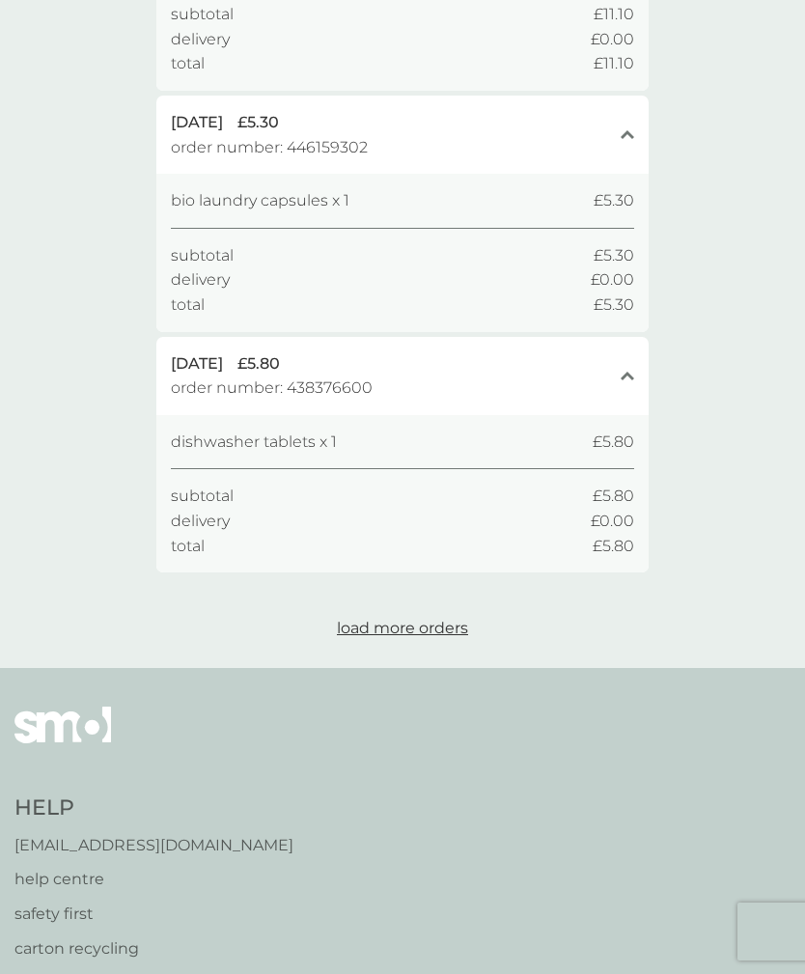
scroll to position [4162, 0]
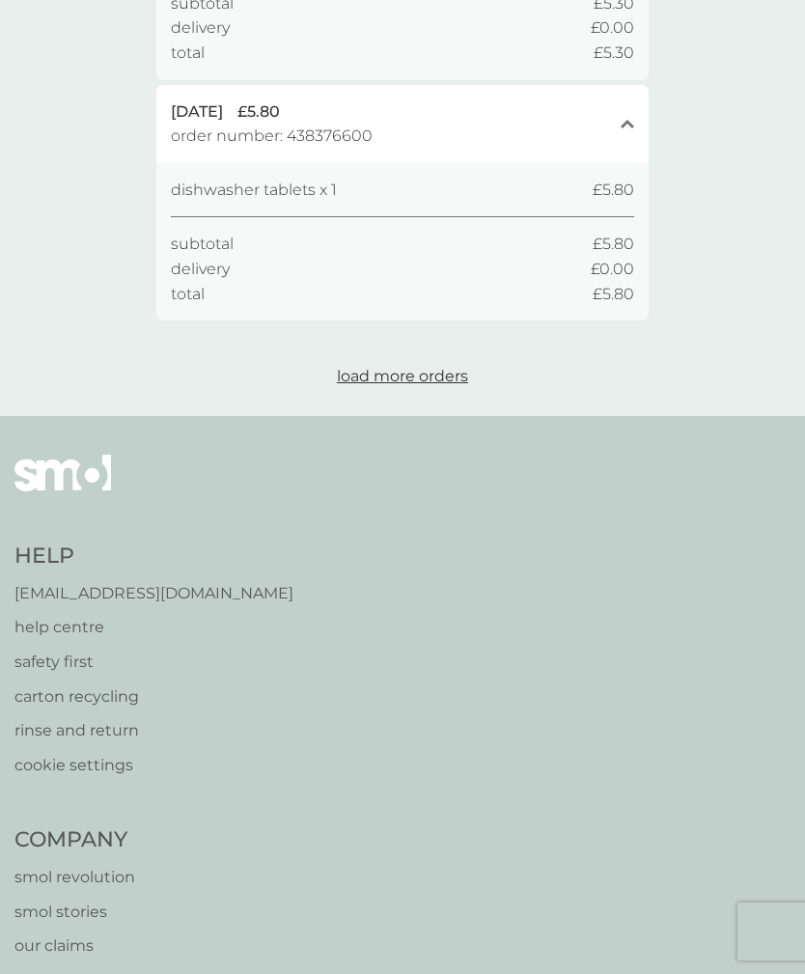
click at [369, 367] on span "load more orders" at bounding box center [402, 376] width 131 height 18
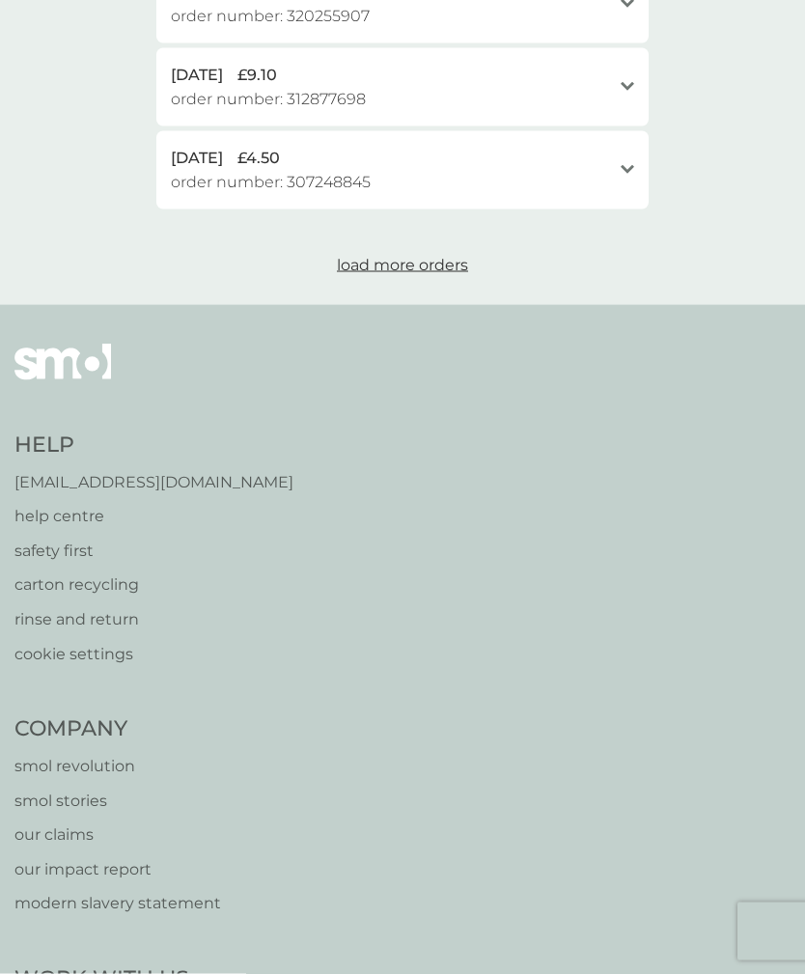
click at [385, 256] on span "load more orders" at bounding box center [402, 265] width 131 height 18
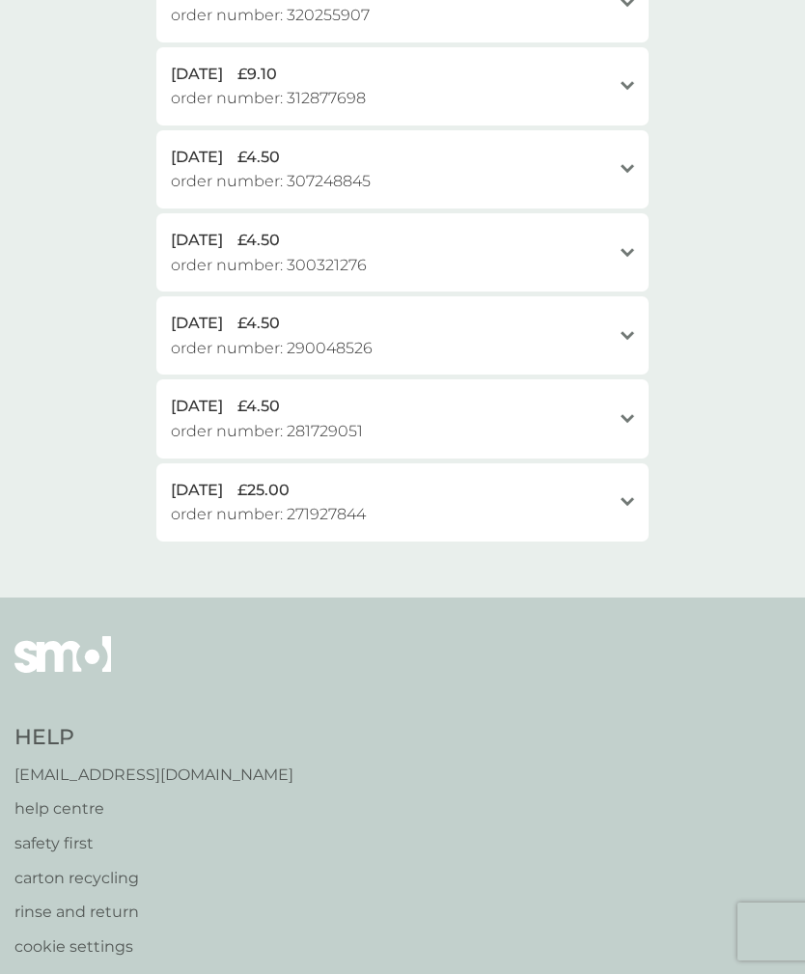
click at [194, 478] on span "[DATE]" at bounding box center [197, 490] width 52 height 25
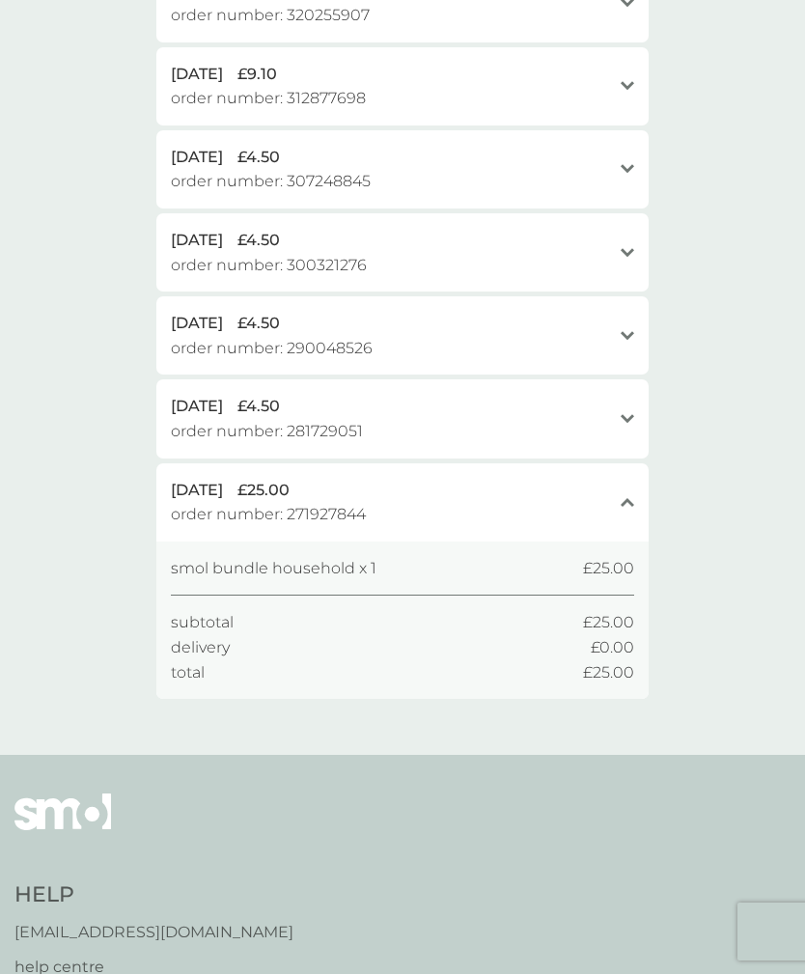
click at [198, 394] on span "[DATE]" at bounding box center [197, 406] width 52 height 25
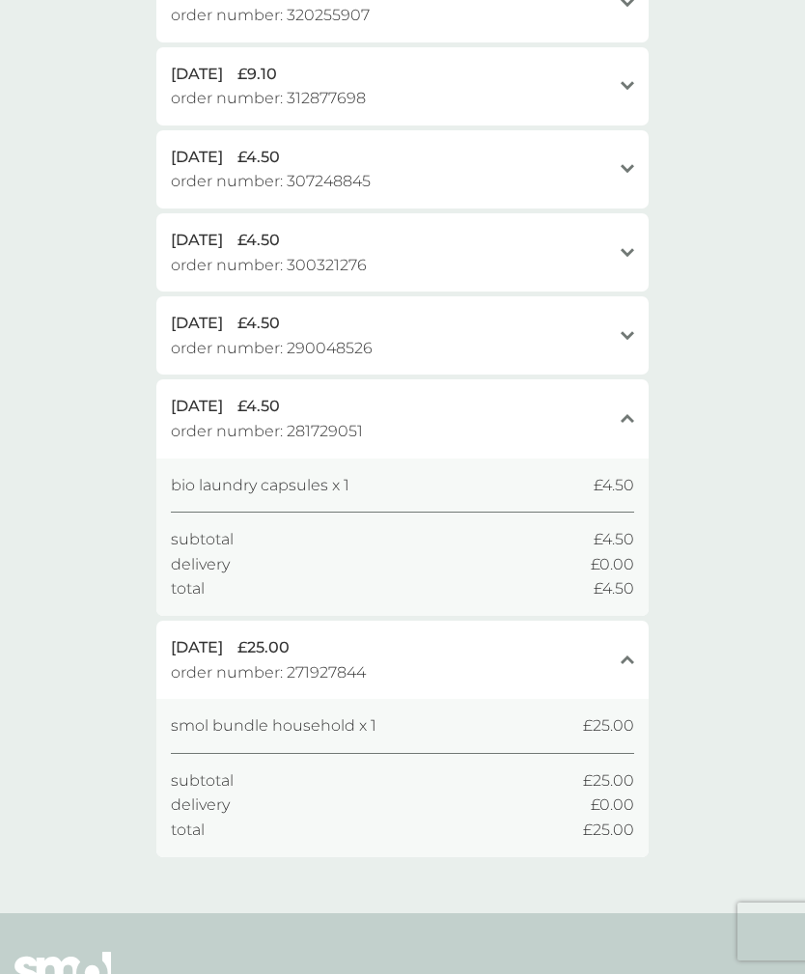
click at [188, 336] on span "order number: 290048526" at bounding box center [272, 348] width 202 height 25
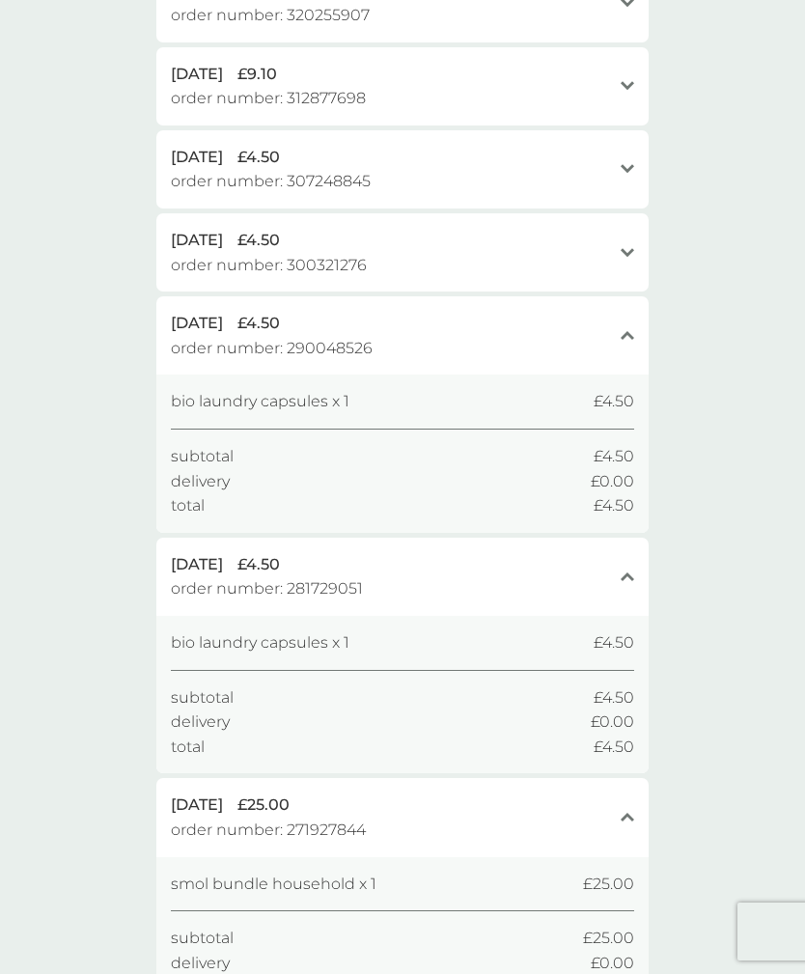
click at [186, 253] on span "order number: 300321276" at bounding box center [269, 265] width 196 height 25
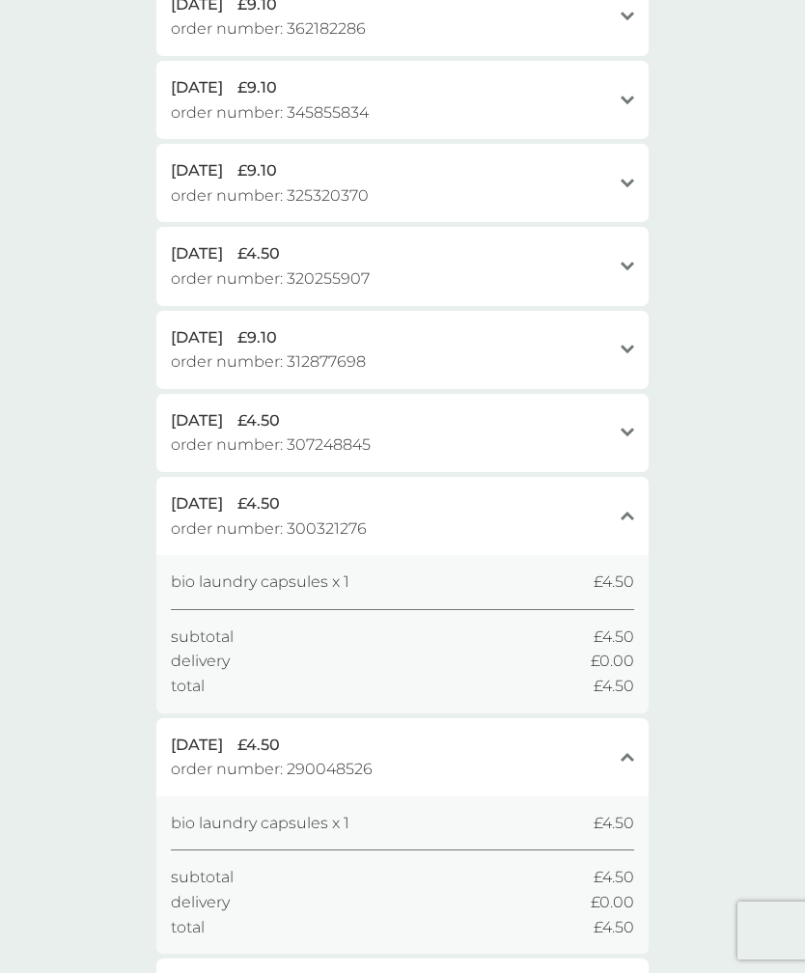
click at [219, 517] on span "order number: 300321276" at bounding box center [269, 529] width 196 height 25
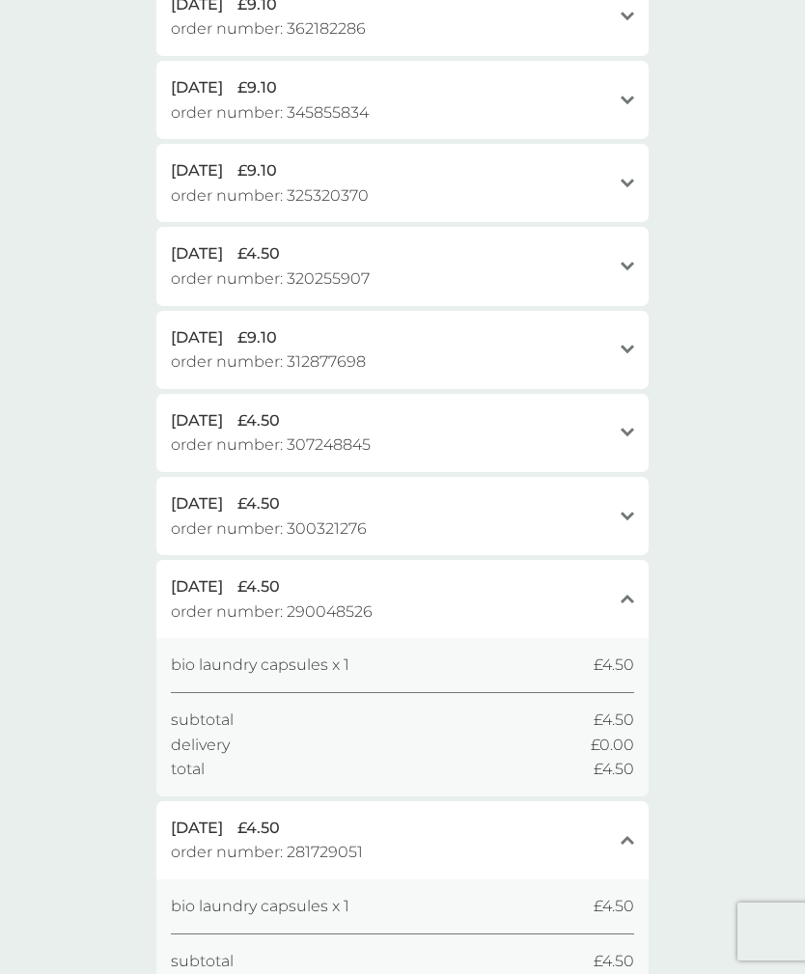
click at [174, 408] on span "[DATE]" at bounding box center [197, 420] width 52 height 25
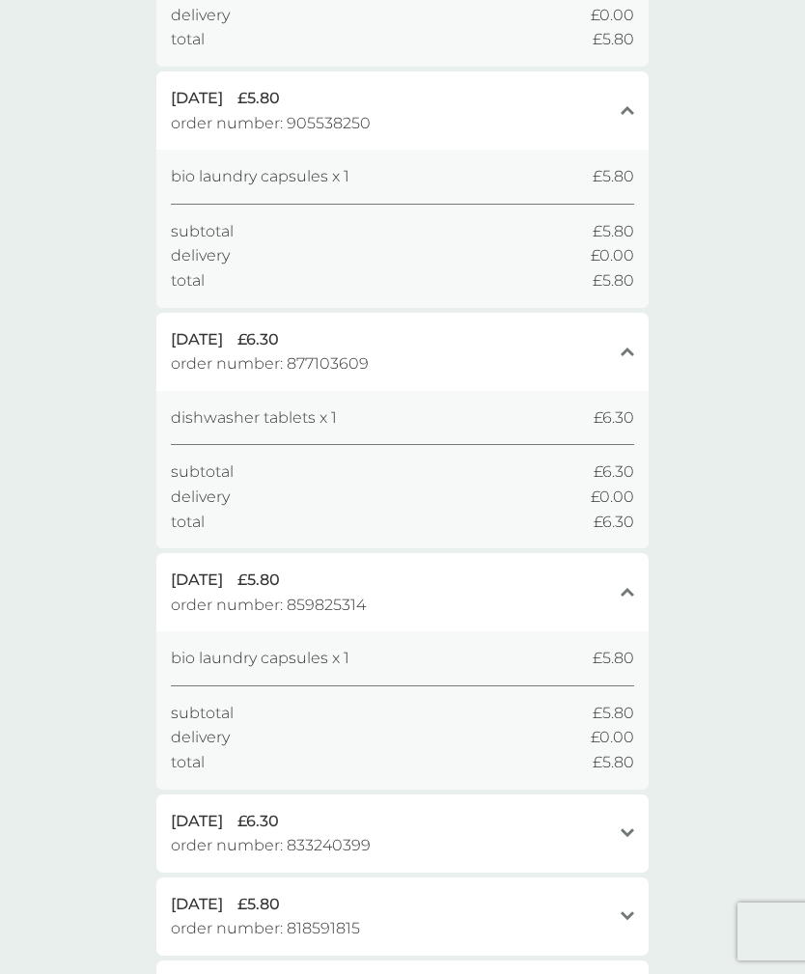
scroll to position [1529, 0]
